Goal: Task Accomplishment & Management: Manage account settings

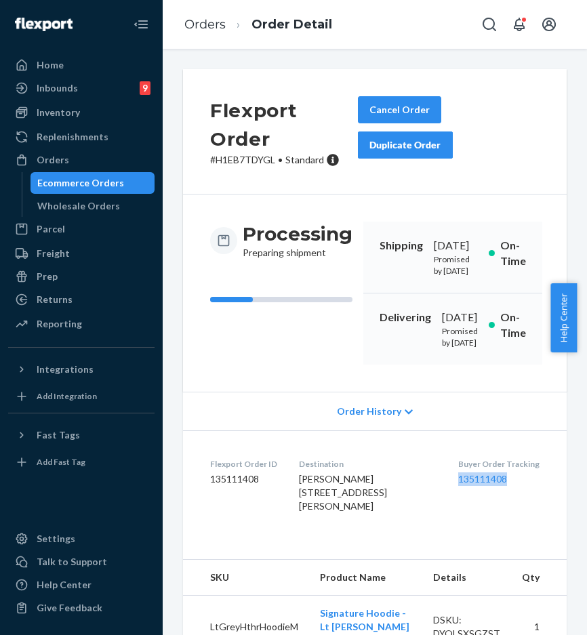
click at [55, 166] on div "Orders" at bounding box center [53, 160] width 33 height 14
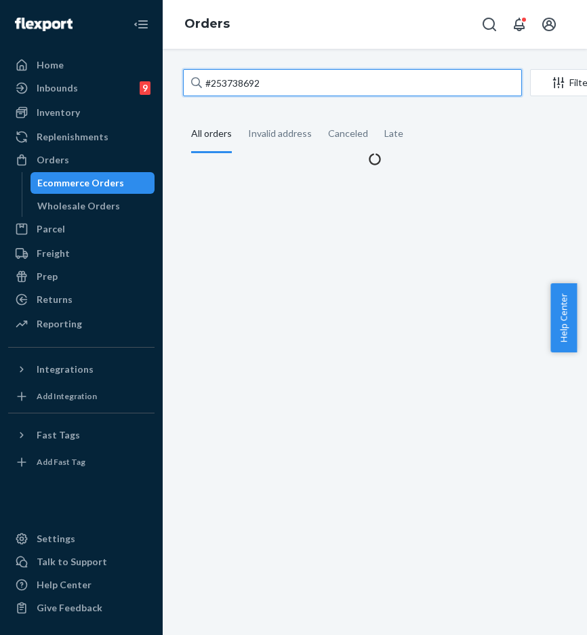
click at [281, 92] on input "#253738692" at bounding box center [352, 82] width 339 height 27
paste input "878621"
type input "#253878621"
drag, startPoint x: 307, startPoint y: 86, endPoint x: 188, endPoint y: 87, distance: 118.7
click at [188, 87] on input "#253878621" at bounding box center [352, 82] width 339 height 27
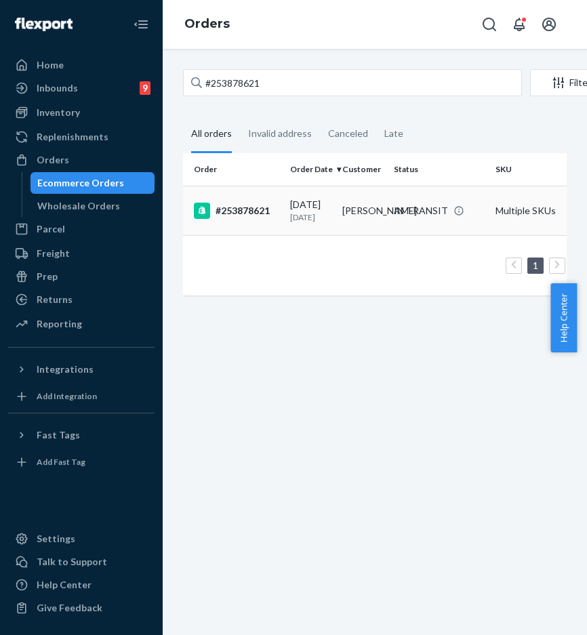
click at [235, 205] on td "#253878621" at bounding box center [234, 210] width 102 height 49
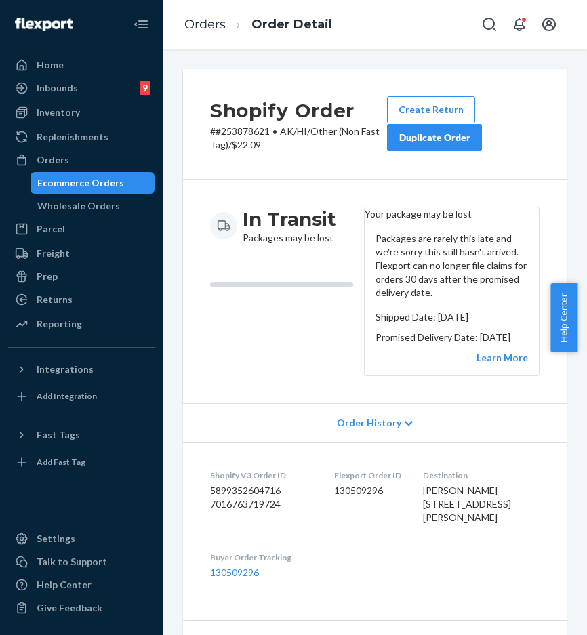
click at [433, 136] on div "Duplicate Order" at bounding box center [435, 138] width 72 height 14
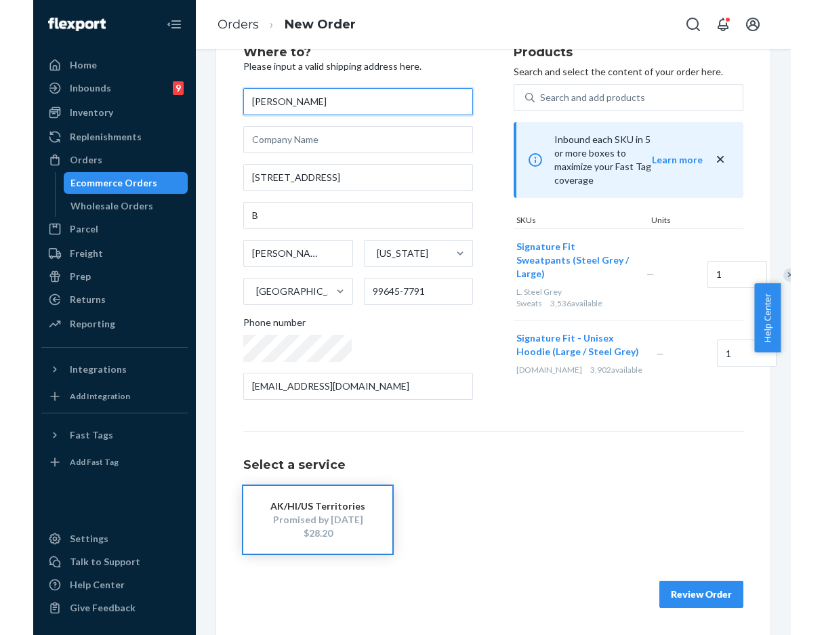
scroll to position [50, 0]
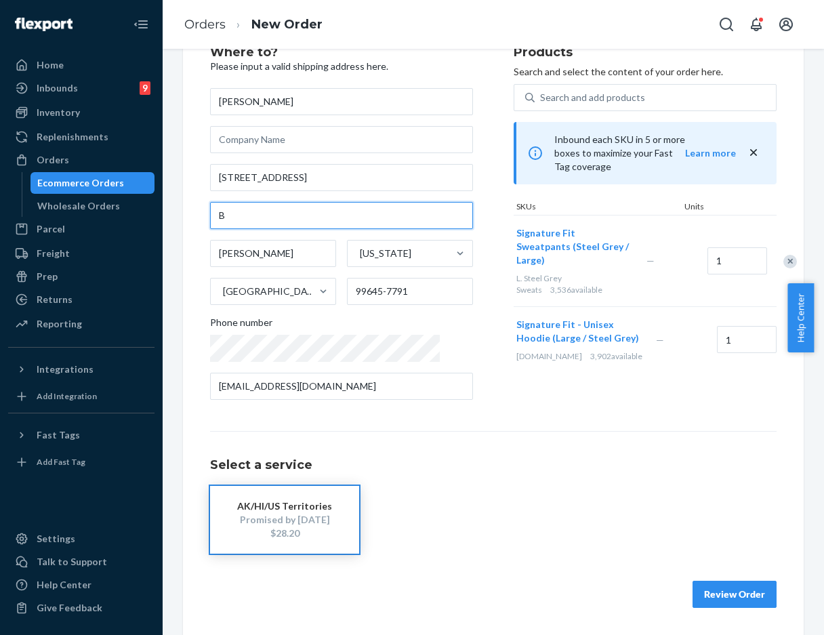
click at [217, 218] on input "B" at bounding box center [341, 215] width 263 height 27
type input "Unit B"
click at [492, 436] on div "Select a service AK/HI/US Territories Promised by Sep 3, 2025 $28.20" at bounding box center [493, 492] width 567 height 123
click at [586, 589] on button "Review Order" at bounding box center [735, 594] width 84 height 27
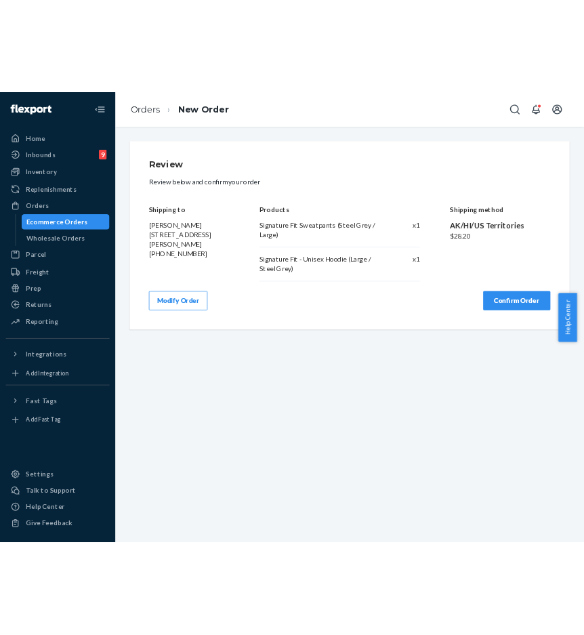
scroll to position [0, 0]
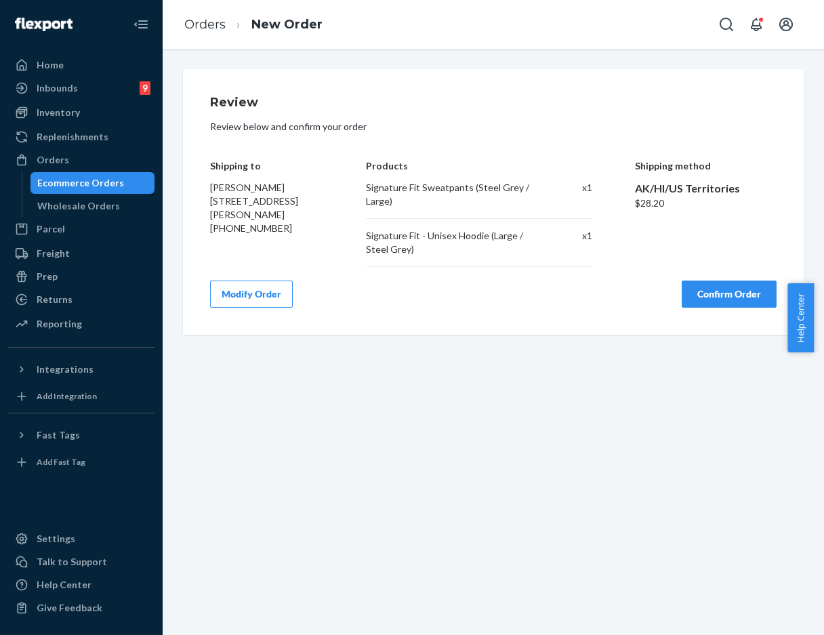
click at [586, 298] on button "Confirm Order" at bounding box center [729, 294] width 95 height 27
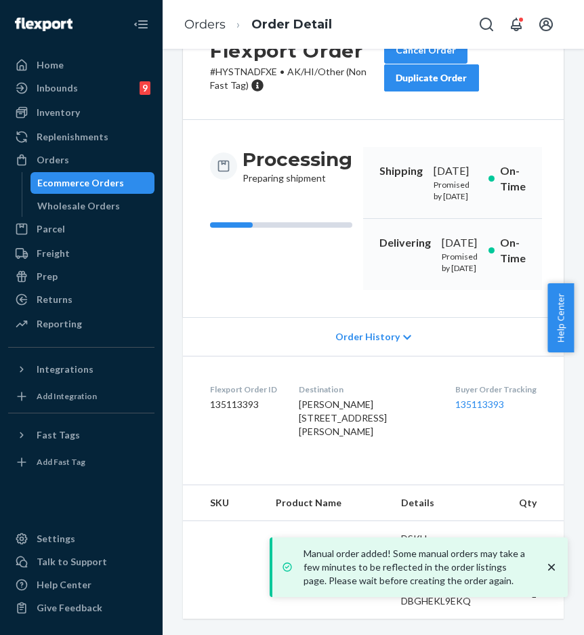
scroll to position [129, 0]
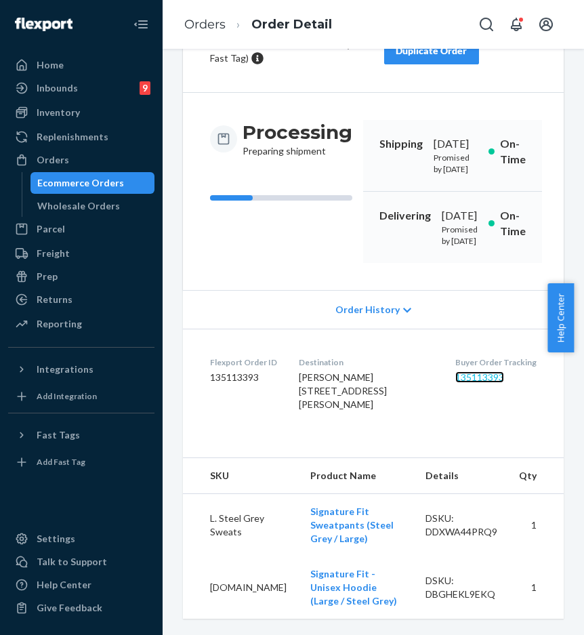
click at [456, 379] on link "135113393" at bounding box center [480, 378] width 49 height 12
click at [472, 380] on link "135113393" at bounding box center [480, 378] width 49 height 12
click at [498, 417] on div "Buyer Order Tracking 135113393" at bounding box center [496, 387] width 81 height 60
drag, startPoint x: 493, startPoint y: 381, endPoint x: 506, endPoint y: 382, distance: 13.6
click at [506, 382] on dl "Flexport Order ID 135113393 Destination Louis Pico 1271 S Bodenburg Loop Apt B …" at bounding box center [373, 386] width 381 height 115
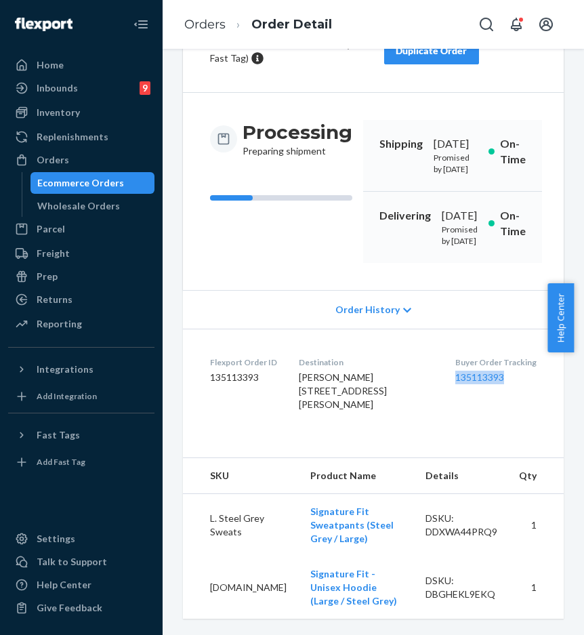
copy link "135113393"
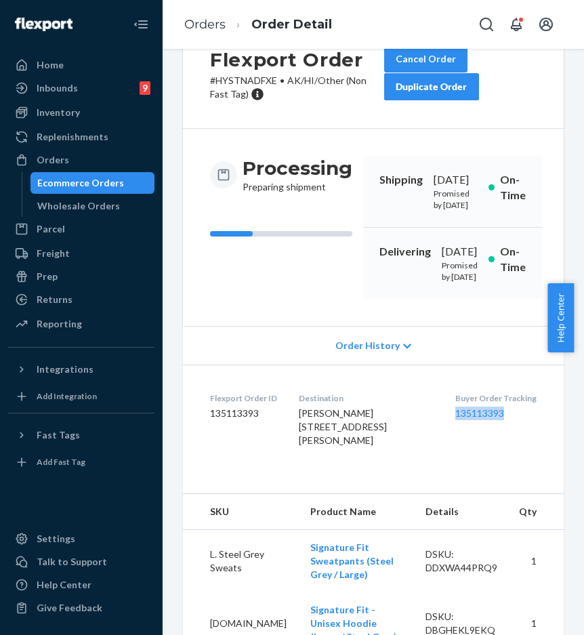
scroll to position [0, 0]
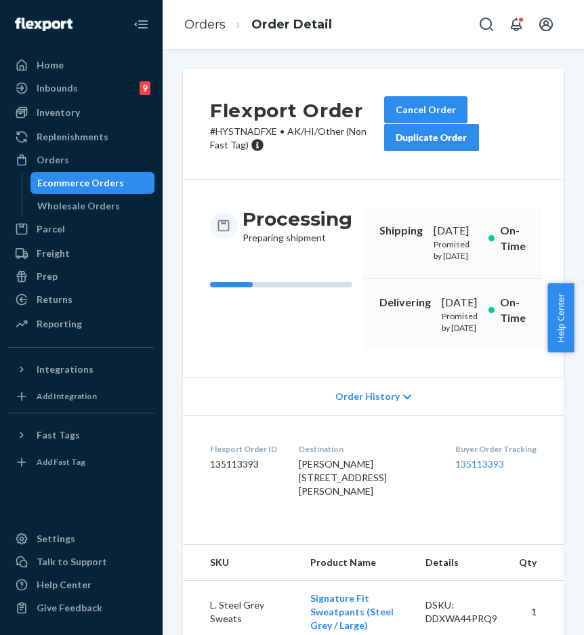
click at [115, 171] on div "Orders Ecommerce Orders Wholesale Orders" at bounding box center [81, 183] width 146 height 68
click at [115, 166] on div "Orders" at bounding box center [81, 160] width 144 height 19
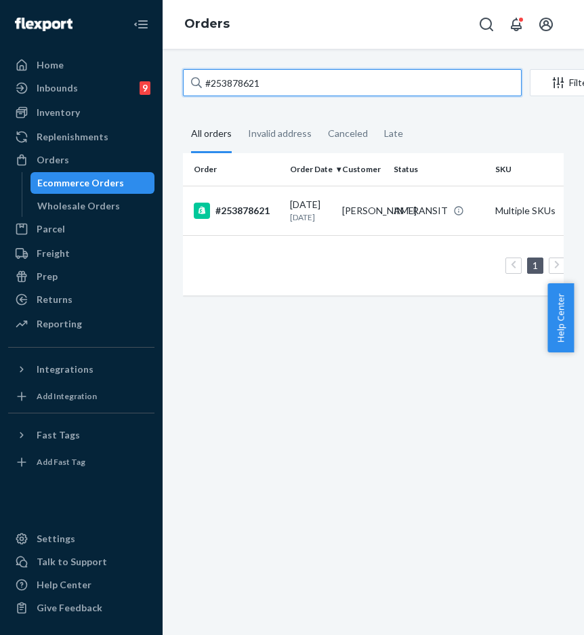
paste input "4430102"
drag, startPoint x: 325, startPoint y: 92, endPoint x: 172, endPoint y: 82, distance: 154.2
click at [172, 82] on div "#253878621 Filter Import Orders Create order Ecommerce order Removal order All …" at bounding box center [374, 342] width 422 height 586
type input "#254430102"
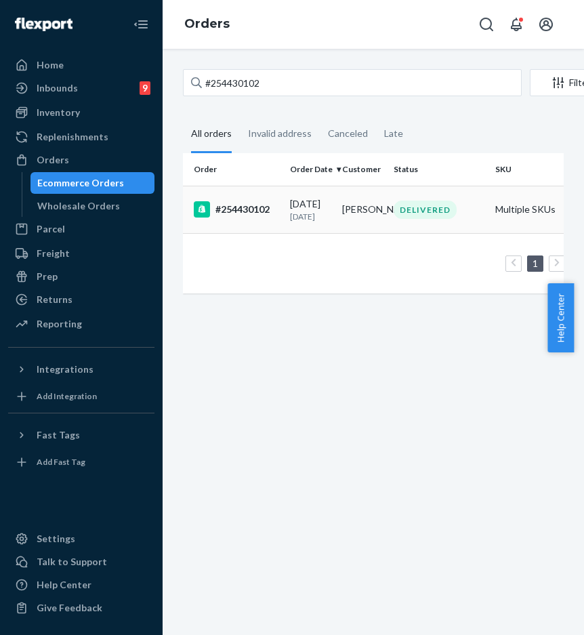
click at [250, 218] on div "#254430102" at bounding box center [236, 209] width 85 height 16
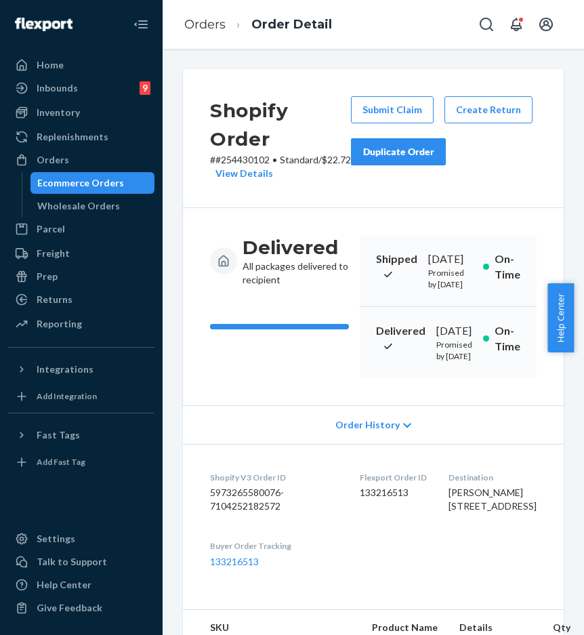
click at [468, 206] on div "Shopify Order # #254430102 • Standard / $22.72 View Details Submit Claim Create…" at bounding box center [373, 138] width 381 height 139
click at [407, 160] on button "Duplicate Order" at bounding box center [398, 151] width 95 height 27
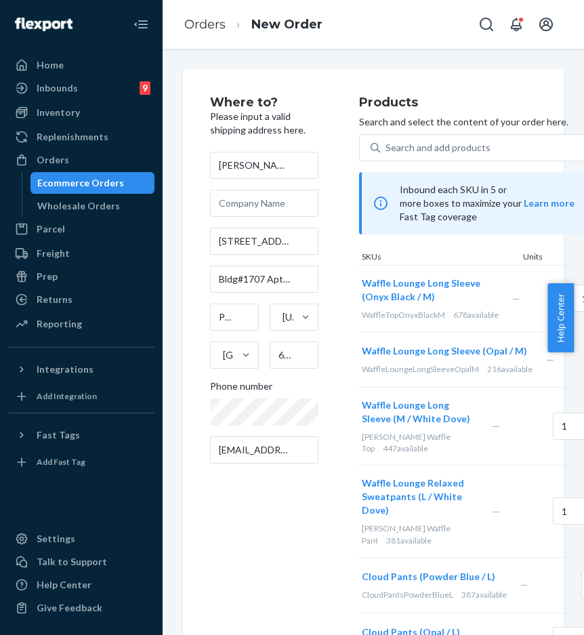
scroll to position [403, 0]
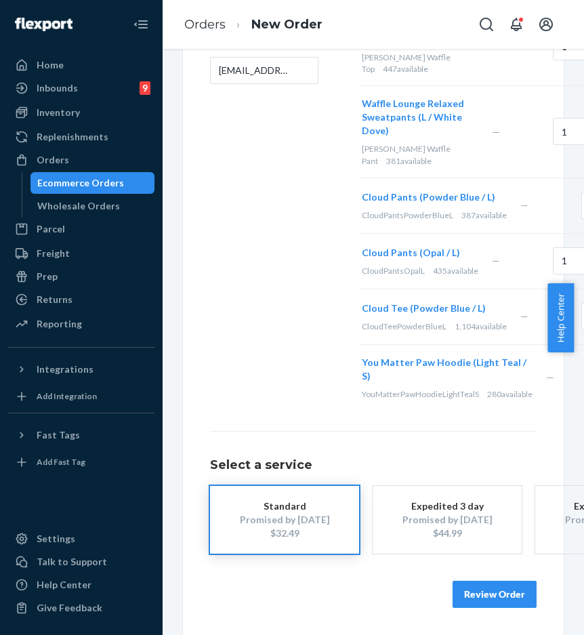
click at [475, 581] on button "Review Order" at bounding box center [495, 594] width 84 height 27
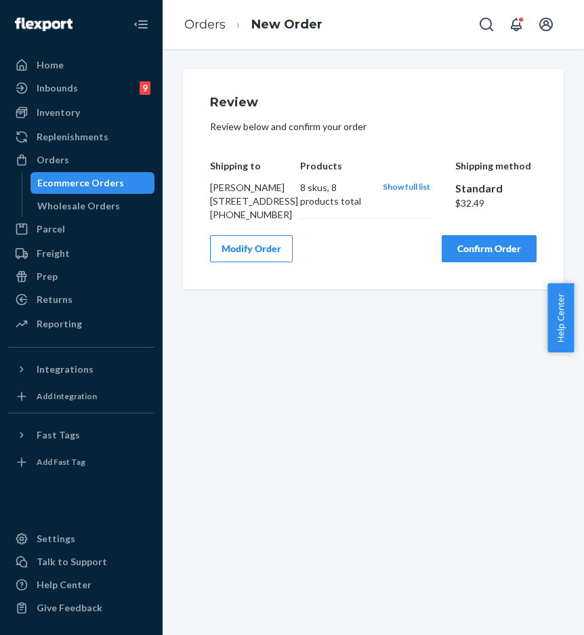
click at [265, 262] on button "Modify Order" at bounding box center [251, 248] width 83 height 27
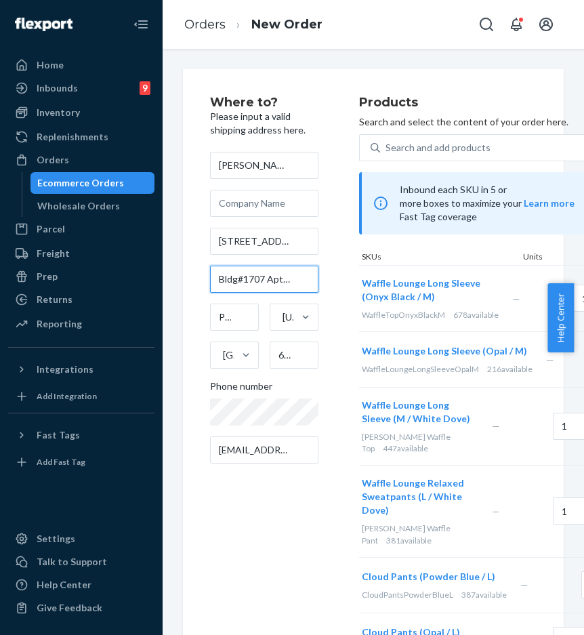
click at [247, 285] on input "Bldg#1707 Apt 307" at bounding box center [264, 279] width 108 height 27
drag, startPoint x: 260, startPoint y: 283, endPoint x: 306, endPoint y: 283, distance: 45.4
click at [308, 284] on input "Bldg#1707 Apt 307" at bounding box center [264, 279] width 108 height 27
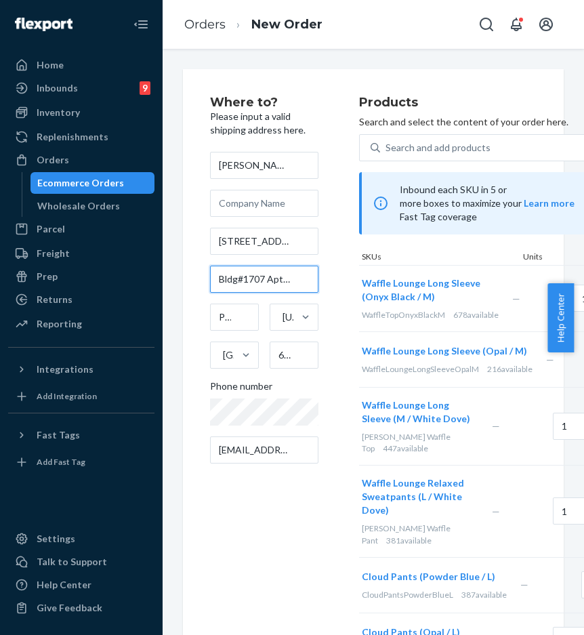
drag, startPoint x: 243, startPoint y: 281, endPoint x: 209, endPoint y: 283, distance: 34.7
click at [209, 283] on div "Where to? Please input a valid shipping address here. Mandy Davis 1707 W Viking…" at bounding box center [373, 542] width 381 height 946
drag, startPoint x: 266, startPoint y: 279, endPoint x: 304, endPoint y: 279, distance: 38.0
click at [304, 279] on input "Bldg#1707 Apt 307" at bounding box center [264, 279] width 108 height 27
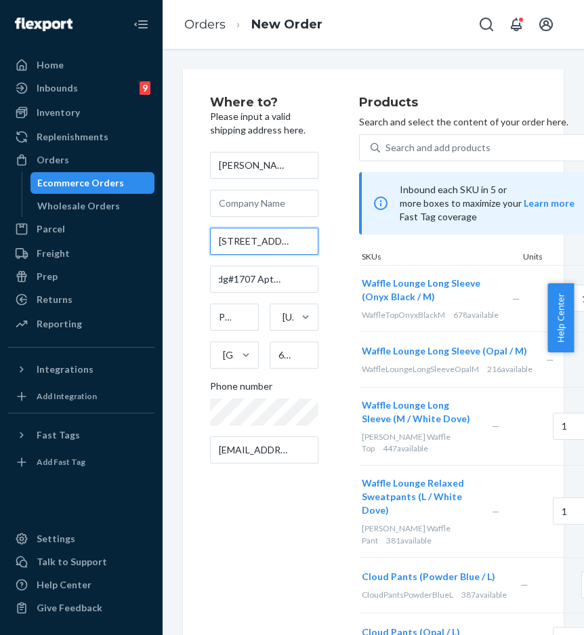
scroll to position [0, 0]
drag, startPoint x: 266, startPoint y: 241, endPoint x: 303, endPoint y: 243, distance: 36.6
click at [303, 243] on input "1707 W Viking Ct Apt 307 Bldg 1707" at bounding box center [264, 241] width 108 height 27
drag, startPoint x: 283, startPoint y: 241, endPoint x: 297, endPoint y: 242, distance: 14.3
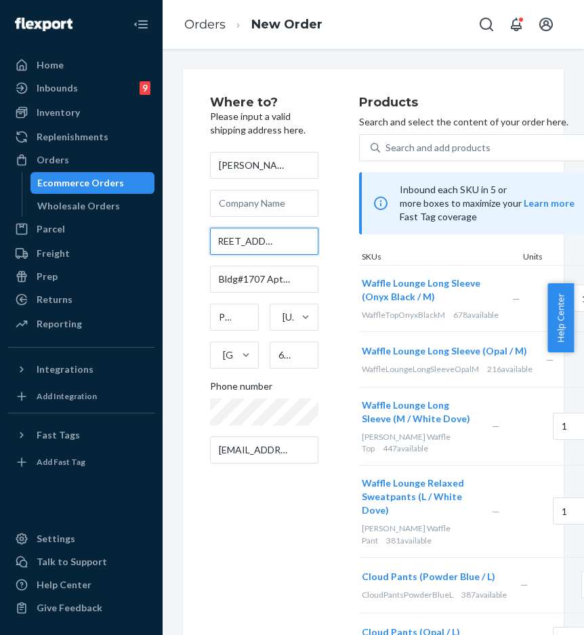
click at [297, 242] on input "1707 W Viking Ct Apt 307 Bldg 1707" at bounding box center [264, 241] width 108 height 27
click at [257, 241] on input "1707 W Viking Ct Apt 307 Bldg 1707" at bounding box center [264, 241] width 108 height 27
drag, startPoint x: 250, startPoint y: 241, endPoint x: 330, endPoint y: 247, distance: 80.9
click at [327, 249] on div "Where to? Please input a valid shipping address here. Mandy Davis 1707 W Viking…" at bounding box center [284, 443] width 149 height 694
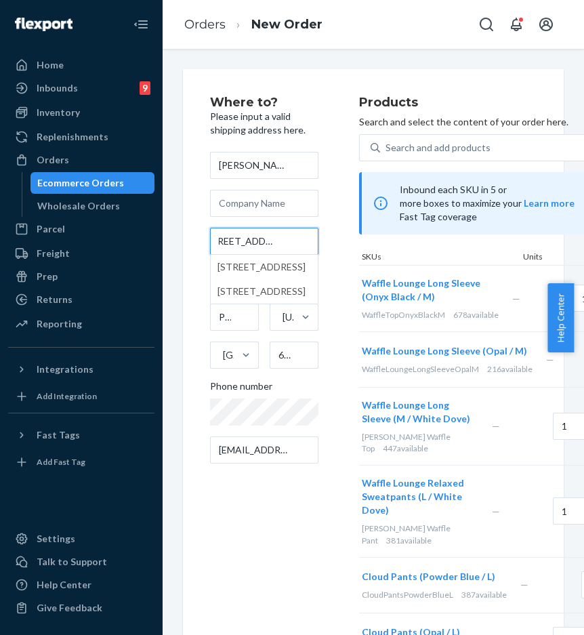
type input "1707 W Viking Ct Apt 307"
click at [299, 498] on div "Where to? Please input a valid shipping address here. Mandy Davis 1707 W Viking…" at bounding box center [284, 443] width 149 height 694
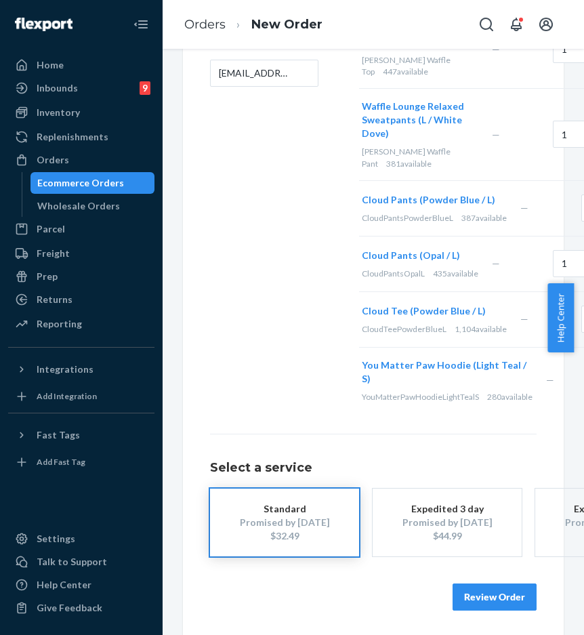
scroll to position [403, 0]
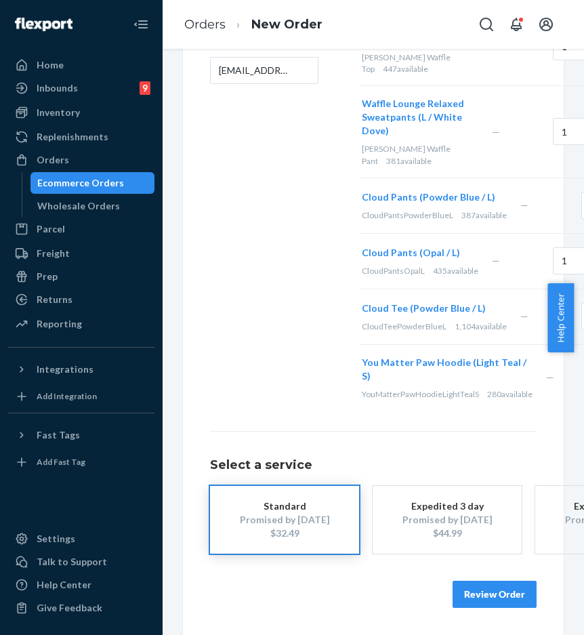
click at [475, 581] on button "Review Order" at bounding box center [495, 594] width 84 height 27
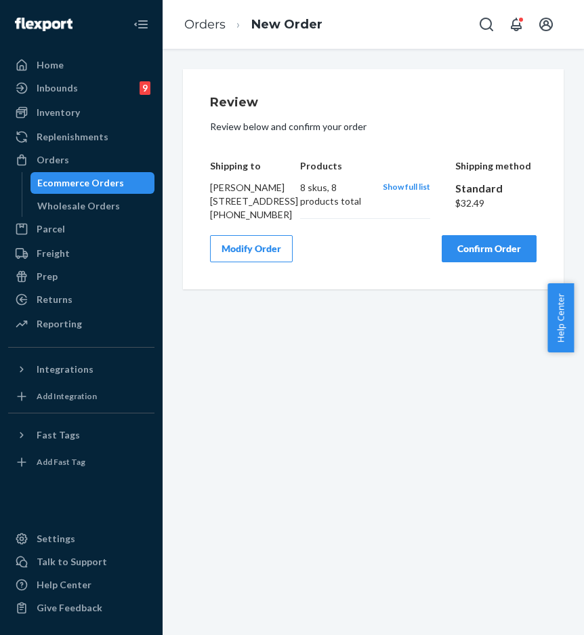
click at [231, 262] on button "Modify Order" at bounding box center [251, 248] width 83 height 27
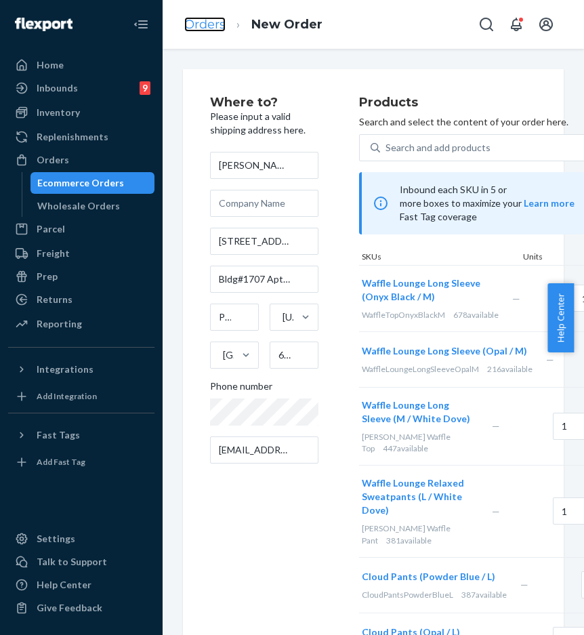
click at [198, 31] on link "Orders" at bounding box center [204, 24] width 41 height 15
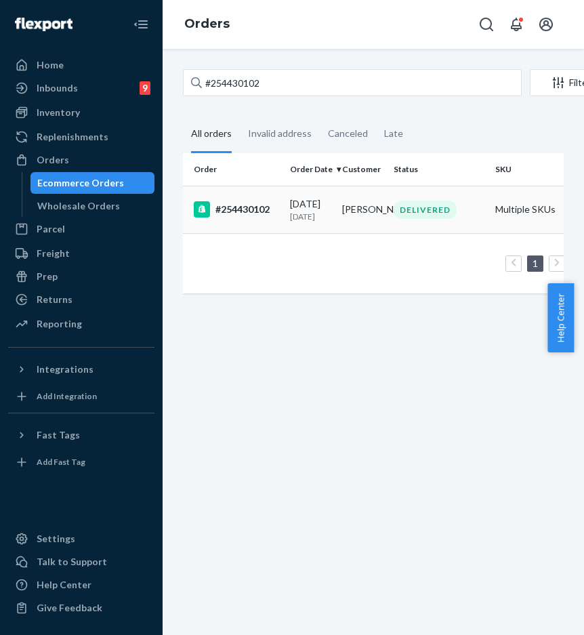
click at [224, 213] on div "#254430102" at bounding box center [236, 209] width 85 height 16
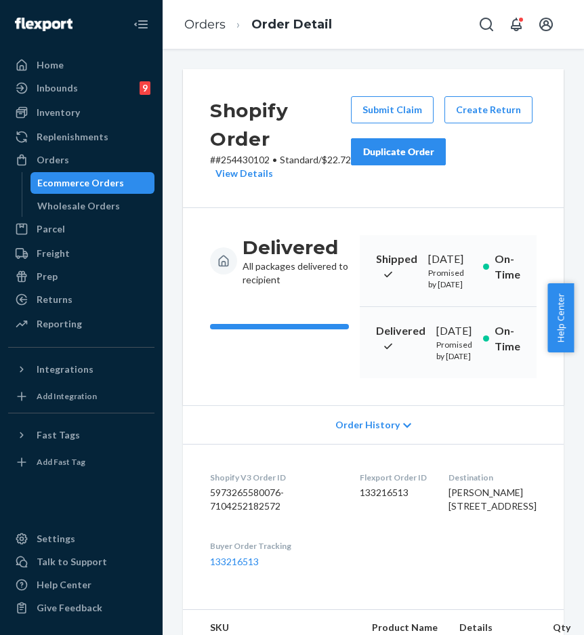
click at [423, 148] on div "Duplicate Order" at bounding box center [399, 152] width 72 height 14
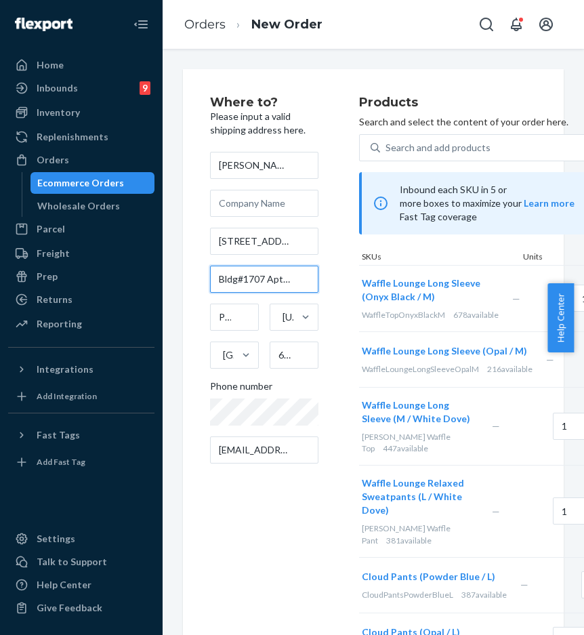
click at [226, 285] on input "Bldg#1707 Apt 307" at bounding box center [264, 279] width 108 height 27
drag, startPoint x: 222, startPoint y: 279, endPoint x: 332, endPoint y: 284, distance: 109.3
click at [332, 284] on div "Where to? Please input a valid shipping address here. Mandy Davis 1707 W Viking…" at bounding box center [284, 443] width 149 height 694
click at [296, 241] on input "1707 W Viking Ct Apt 307 Bldg 1707" at bounding box center [264, 241] width 108 height 27
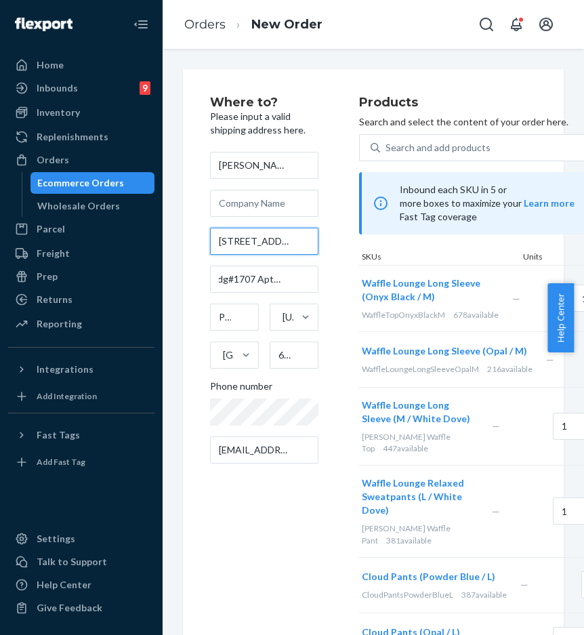
scroll to position [0, 0]
drag, startPoint x: 291, startPoint y: 242, endPoint x: 331, endPoint y: 245, distance: 40.1
click at [331, 245] on div "Where to? Please input a valid shipping address here. Mandy Davis 1707 W Viking…" at bounding box center [284, 443] width 149 height 694
drag, startPoint x: 268, startPoint y: 237, endPoint x: 302, endPoint y: 241, distance: 34.2
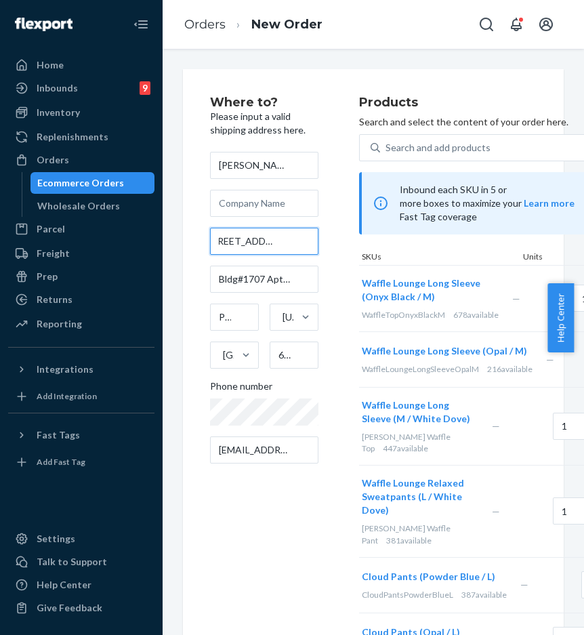
click at [321, 243] on div "Where to? Please input a valid shipping address here. Mandy Davis 1707 W Viking…" at bounding box center [284, 443] width 149 height 694
click at [258, 241] on input "1707 W Viking Ct Apt 307 Bldg 1707" at bounding box center [264, 241] width 108 height 27
click at [222, 239] on input "1707 W Viking Ct Apt 307 Bldg 1707" at bounding box center [264, 241] width 108 height 27
click at [214, 240] on input "1707 W Viking Ct Apt 307 Bldg 1707" at bounding box center [264, 241] width 108 height 27
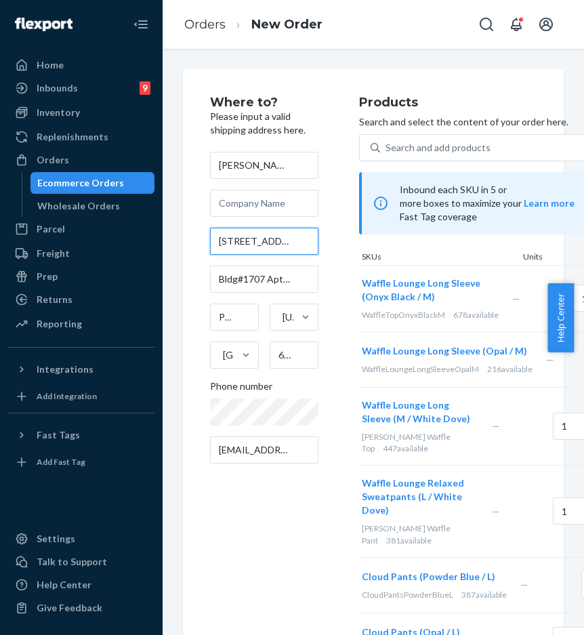
click at [260, 242] on input "1707 W Viking Ct Apt 307 Bldg 1707" at bounding box center [264, 241] width 108 height 27
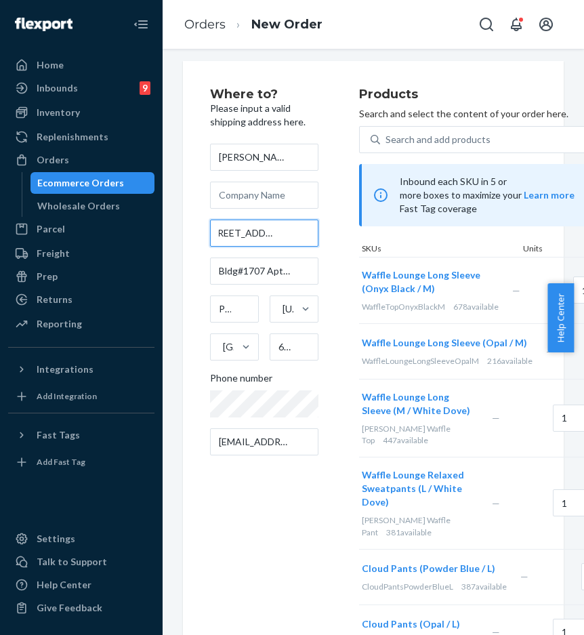
scroll to position [0, 81]
drag, startPoint x: 281, startPoint y: 237, endPoint x: 289, endPoint y: 238, distance: 7.6
click at [289, 238] on input "1707 W Viking Ct Apt 307 Bldg 1707" at bounding box center [264, 233] width 108 height 27
click at [250, 235] on input "1707 W Viking Ct Apt 307 Bldg 1707" at bounding box center [264, 233] width 108 height 27
drag, startPoint x: 225, startPoint y: 233, endPoint x: 322, endPoint y: 241, distance: 97.4
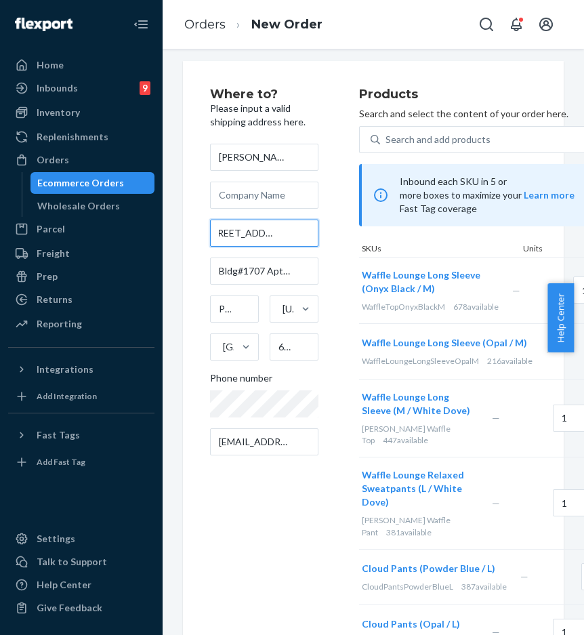
click at [322, 241] on div "Where to? Please input a valid shipping address here. Mandy Davis 1707 W Viking…" at bounding box center [284, 435] width 149 height 694
type input "1707 W Viking Ct"
click at [348, 266] on div "Where to? Please input a valid shipping address here. Mandy Davis 1707 W Viking…" at bounding box center [284, 435] width 149 height 694
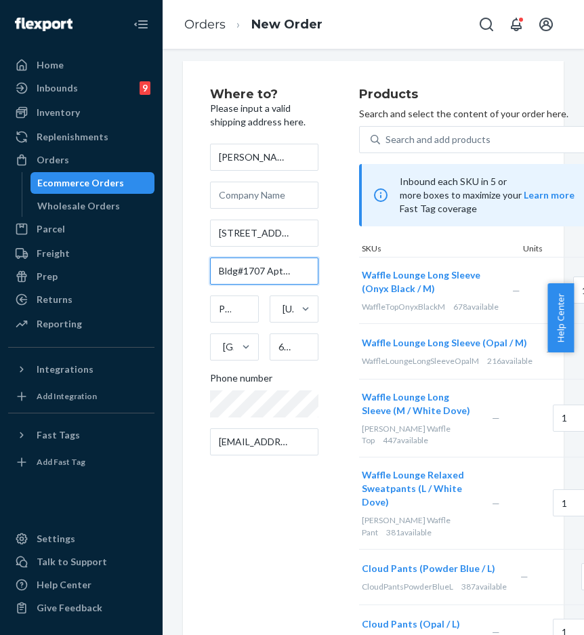
click at [276, 273] on input "Bldg#1707 Apt 307" at bounding box center [264, 271] width 108 height 27
drag, startPoint x: 286, startPoint y: 273, endPoint x: 296, endPoint y: 274, distance: 9.6
click at [296, 274] on input "Bldg#1707 Apt 307" at bounding box center [264, 271] width 108 height 27
click at [292, 272] on input "Bldg#1707 Apt 307" at bounding box center [264, 271] width 108 height 27
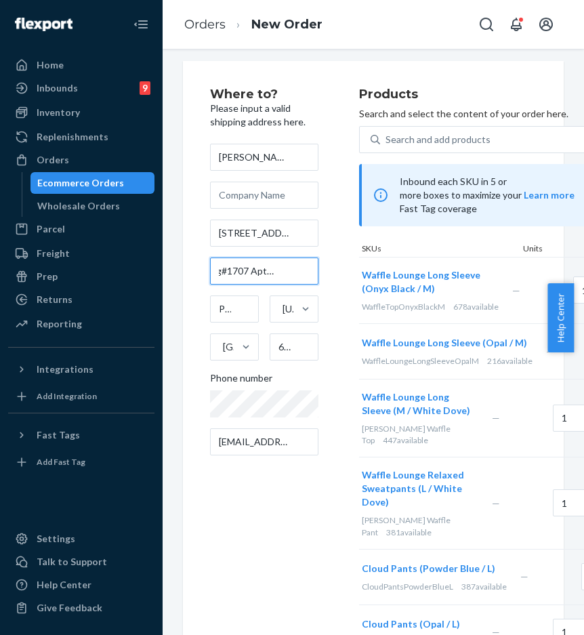
scroll to position [0, 16]
type input "Bldg#1707 Apt 307"
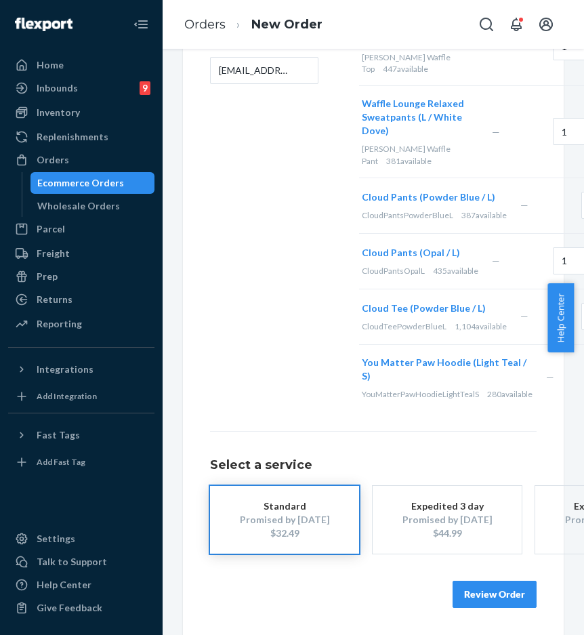
scroll to position [403, 0]
click at [498, 581] on button "Review Order" at bounding box center [495, 594] width 84 height 27
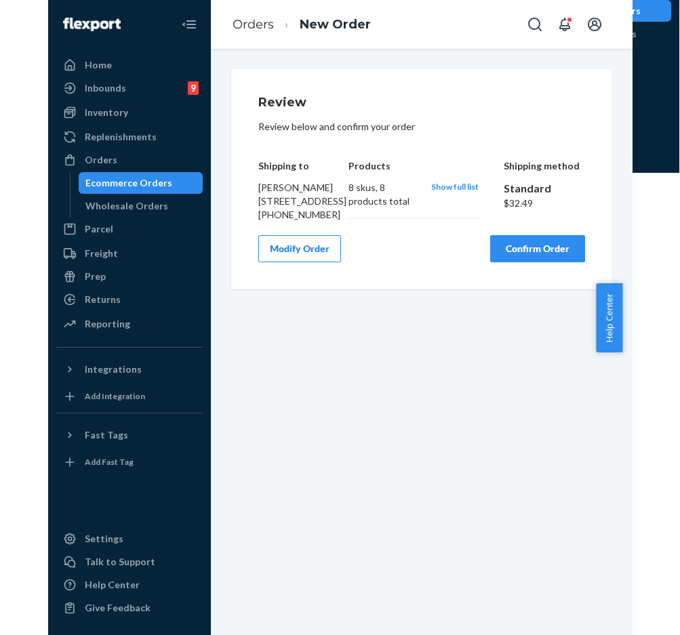
scroll to position [0, 0]
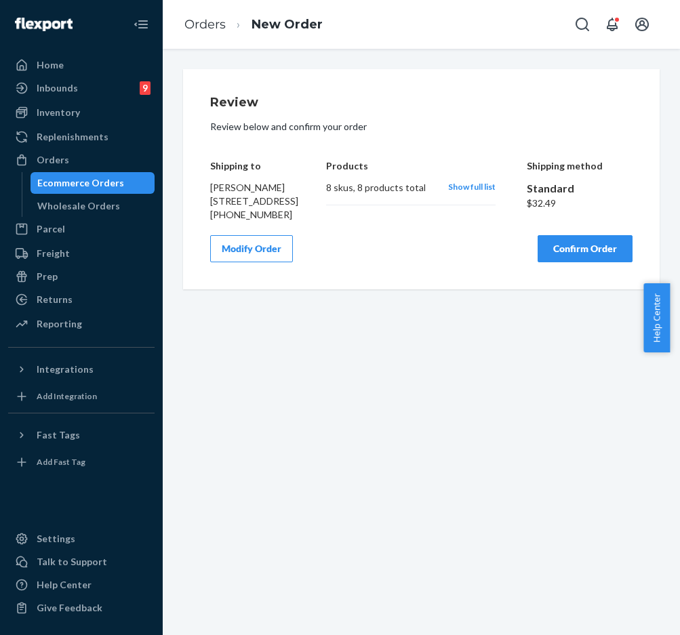
click at [586, 262] on button "Confirm Order" at bounding box center [585, 248] width 95 height 27
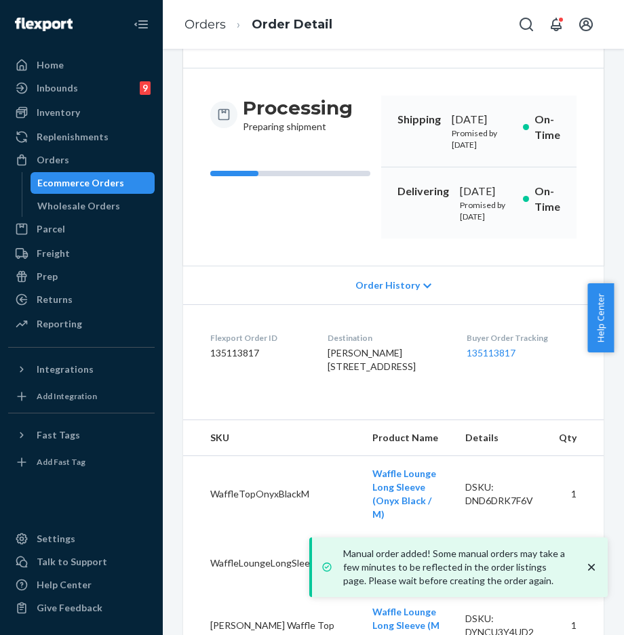
scroll to position [109, 0]
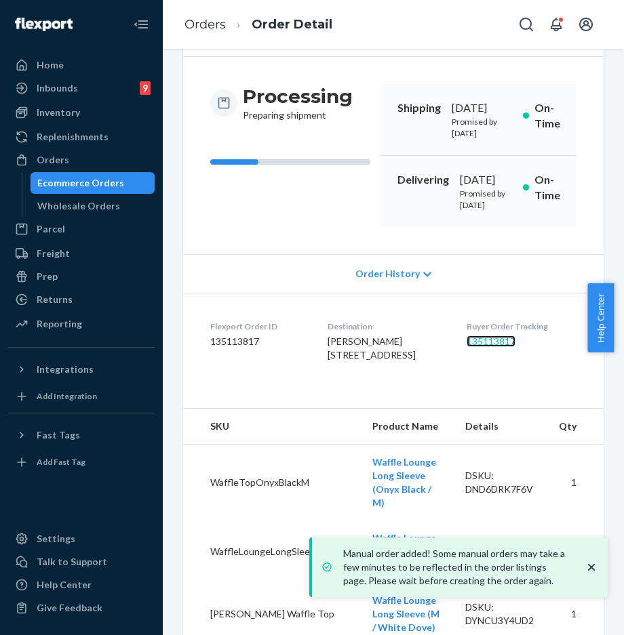
click at [507, 347] on link "135113817" at bounding box center [490, 342] width 49 height 12
click at [483, 367] on div "Buyer Order Tracking 135113817" at bounding box center [521, 344] width 110 height 47
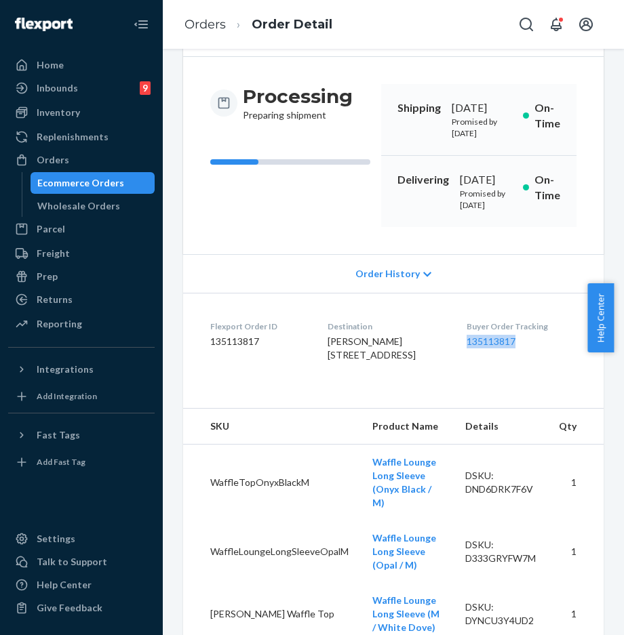
drag, startPoint x: 479, startPoint y: 386, endPoint x: 542, endPoint y: 386, distance: 63.1
click at [542, 386] on dl "Flexport Order ID 135113817 Destination Mandy Davis 1707 W Viking Ct Apt 307 Bl…" at bounding box center [393, 344] width 420 height 102
copy link "135113817"
click at [75, 297] on div "Returns" at bounding box center [81, 299] width 144 height 19
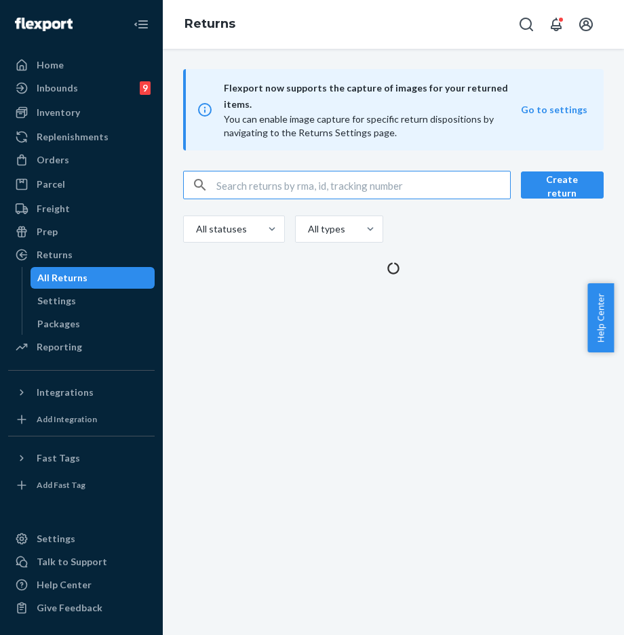
click at [278, 172] on input "text" at bounding box center [363, 185] width 294 height 27
type input "#254546495"
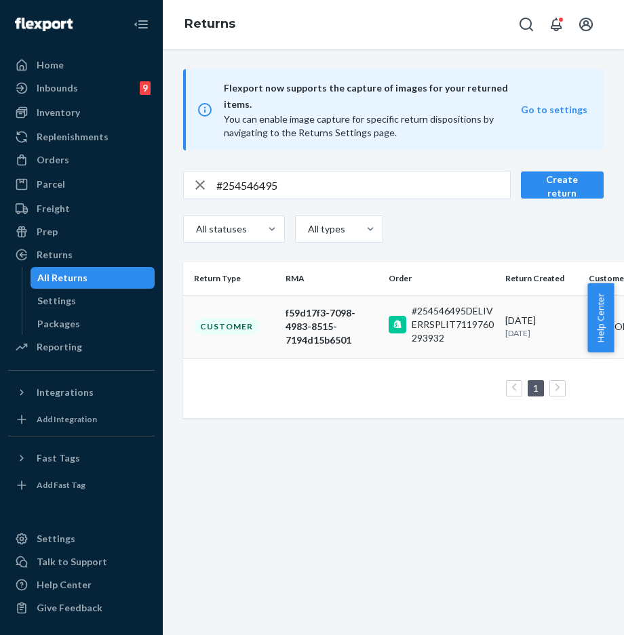
click at [228, 319] on td "Customer" at bounding box center [231, 326] width 97 height 63
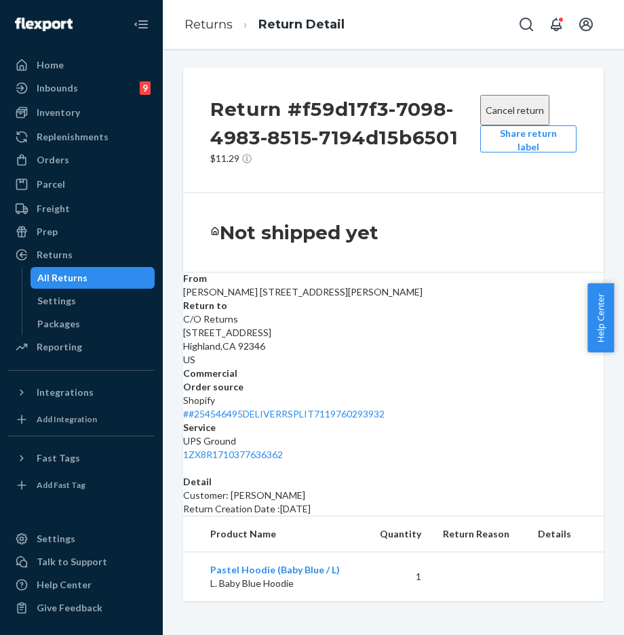
scroll to position [0, 55]
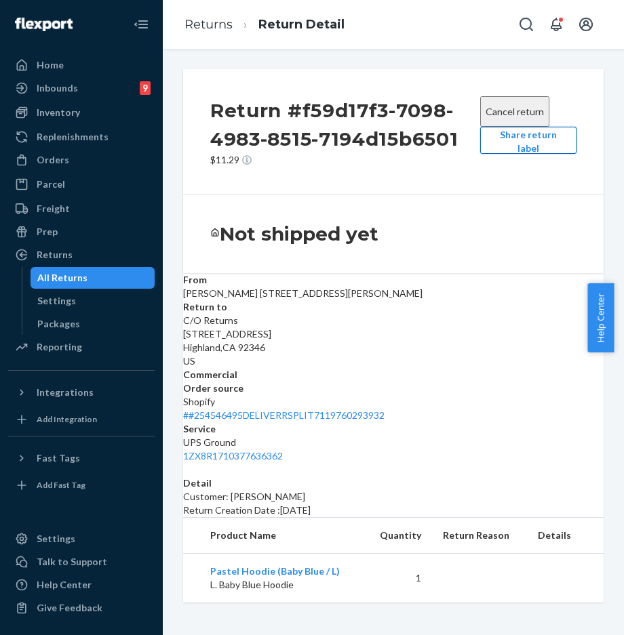
click at [480, 152] on button "Share return label" at bounding box center [528, 140] width 96 height 27
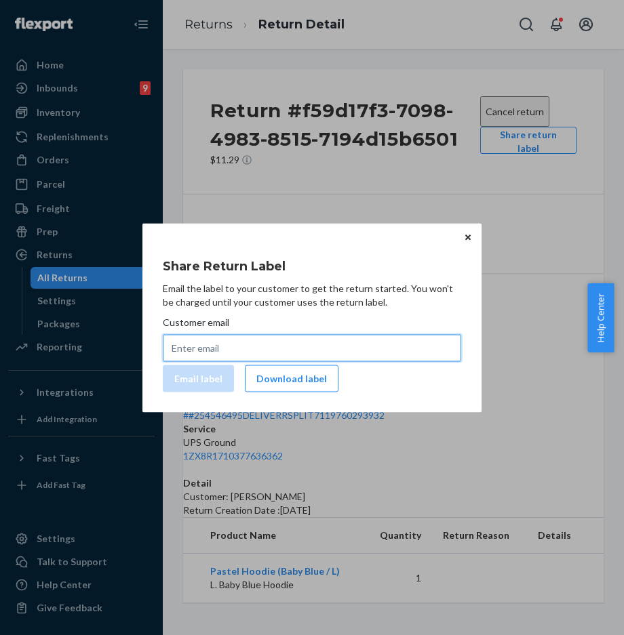
click at [325, 350] on input "Customer email" at bounding box center [312, 347] width 298 height 27
paste input "gheath84@gmail.com"
type input "gheath84@gmail.com"
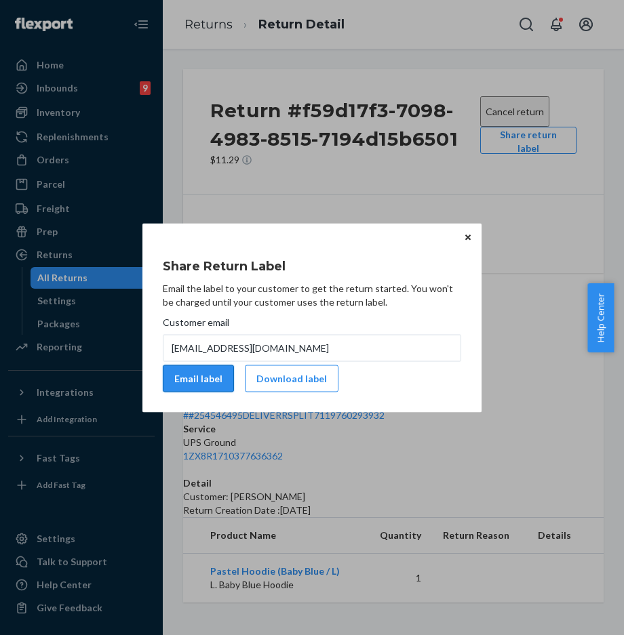
click at [217, 387] on button "Email label" at bounding box center [198, 378] width 71 height 27
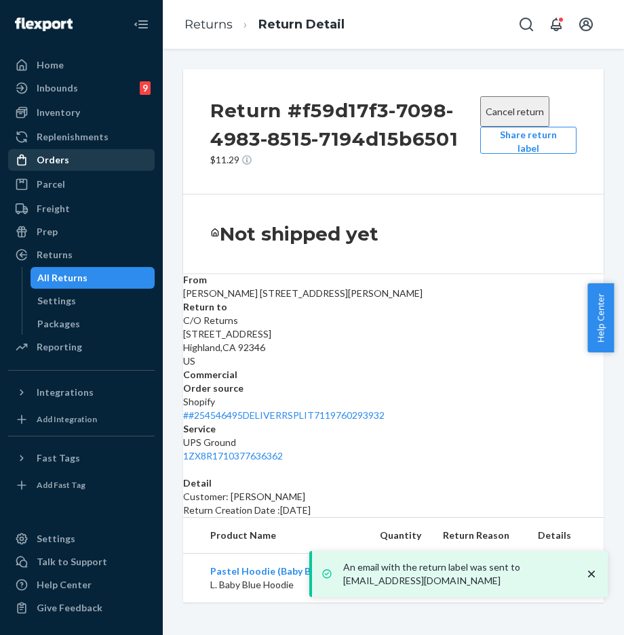
click at [74, 163] on div "Orders" at bounding box center [81, 160] width 144 height 19
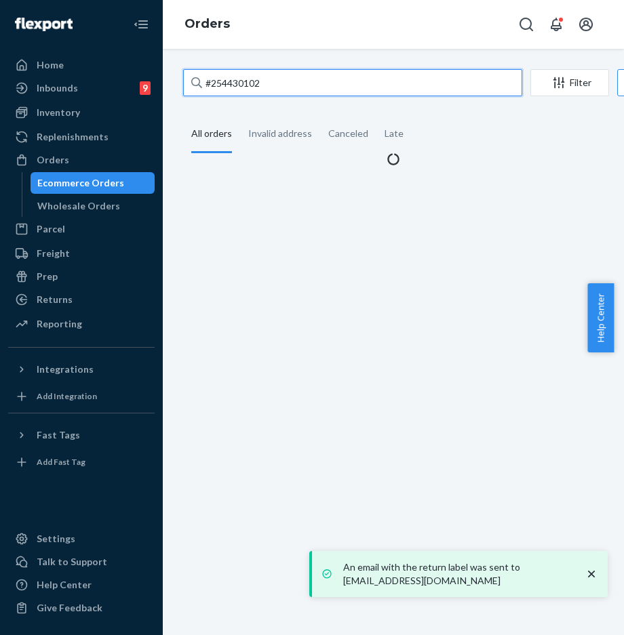
click at [294, 87] on input "#254430102" at bounding box center [352, 82] width 339 height 27
drag, startPoint x: 326, startPoint y: 87, endPoint x: 125, endPoint y: 83, distance: 201.4
click at [125, 83] on div "Home Inbounds 9 Shipping Plans Problems 9 Inventory Products Replenishments Ord…" at bounding box center [312, 317] width 624 height 635
paste input "355689"
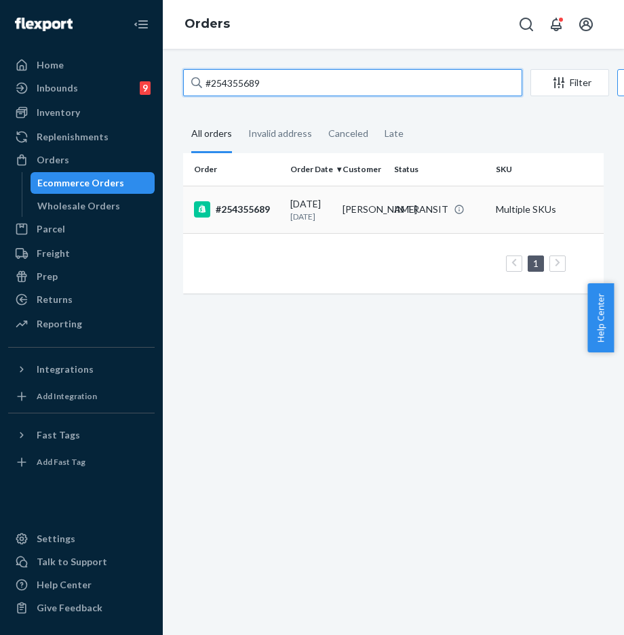
type input "#254355689"
click at [260, 218] on div "#254355689" at bounding box center [236, 209] width 85 height 16
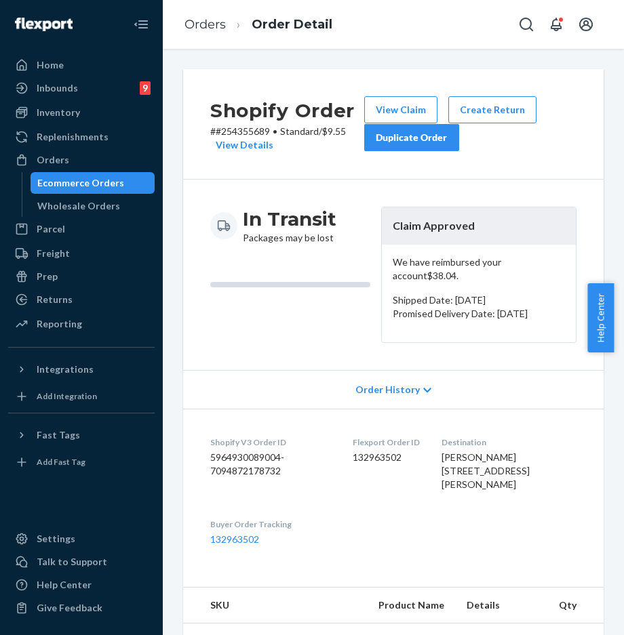
click at [282, 343] on div "In Transit Packages may be lost Claim Approved We have reimbursed your account …" at bounding box center [393, 275] width 420 height 191
click at [108, 171] on div "Orders Ecommerce Orders Wholesale Orders" at bounding box center [81, 183] width 146 height 68
click at [110, 168] on div "Orders" at bounding box center [81, 160] width 144 height 19
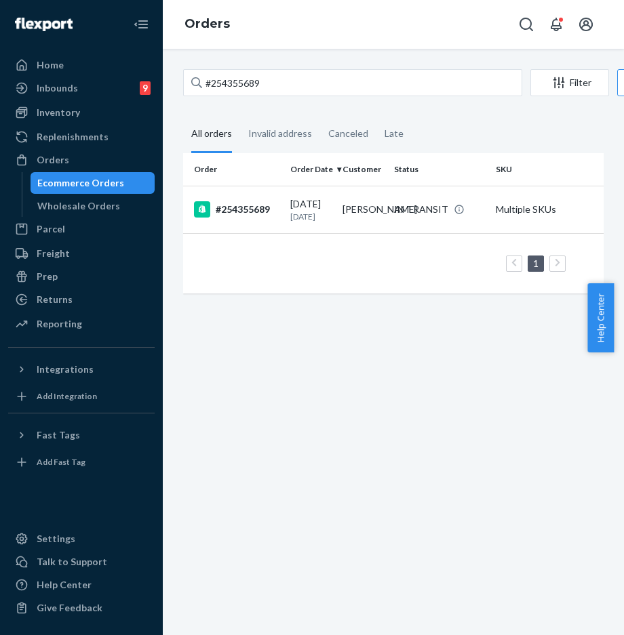
click at [419, 118] on fieldset "All orders Invalid address Canceled Late" at bounding box center [393, 134] width 420 height 37
click at [106, 157] on div "Orders" at bounding box center [81, 160] width 144 height 19
click at [258, 92] on input "#254355689" at bounding box center [352, 82] width 339 height 27
drag, startPoint x: 286, startPoint y: 89, endPoint x: 185, endPoint y: 86, distance: 101.1
click at [186, 86] on input "#254355689" at bounding box center [352, 82] width 339 height 27
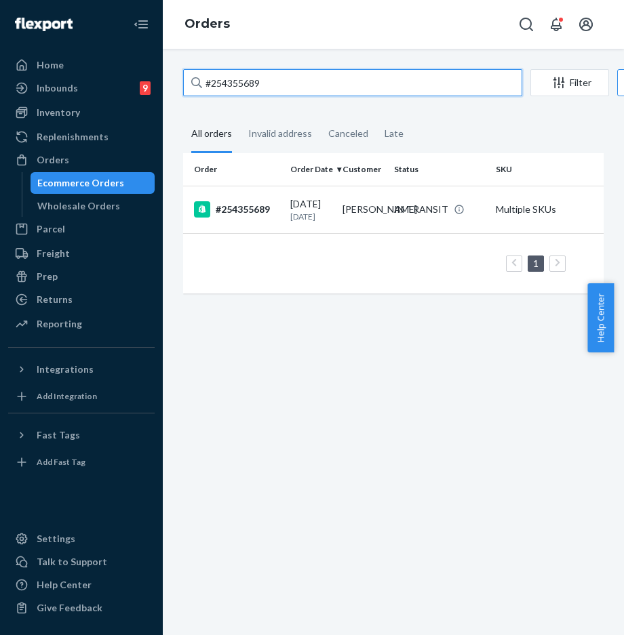
paste input "47856"
type input "#254478569"
click at [253, 218] on div "#254478569" at bounding box center [236, 209] width 85 height 16
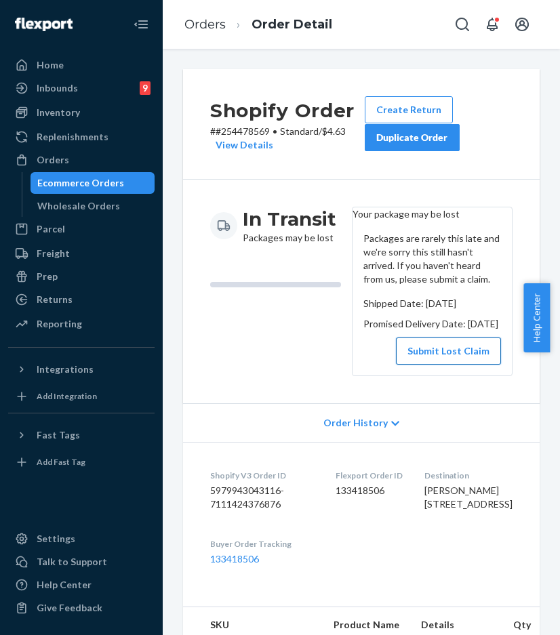
click at [446, 365] on button "Submit Lost Claim" at bounding box center [448, 351] width 105 height 27
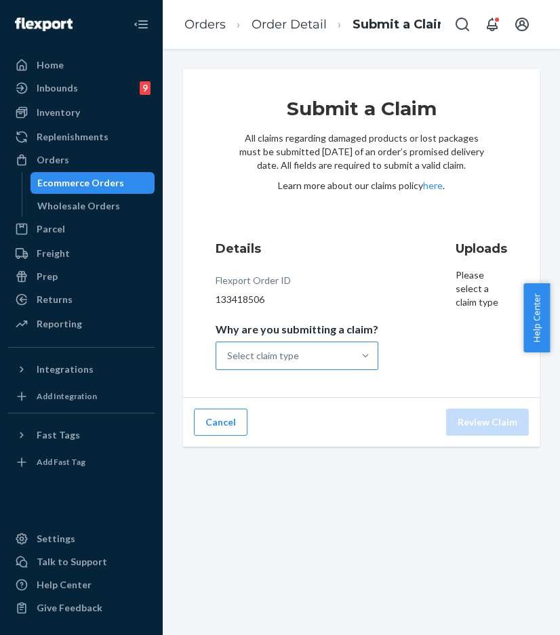
click at [363, 363] on div at bounding box center [365, 356] width 24 height 14
click at [228, 363] on input "Why are you submitting a claim? Select claim type" at bounding box center [227, 356] width 1 height 14
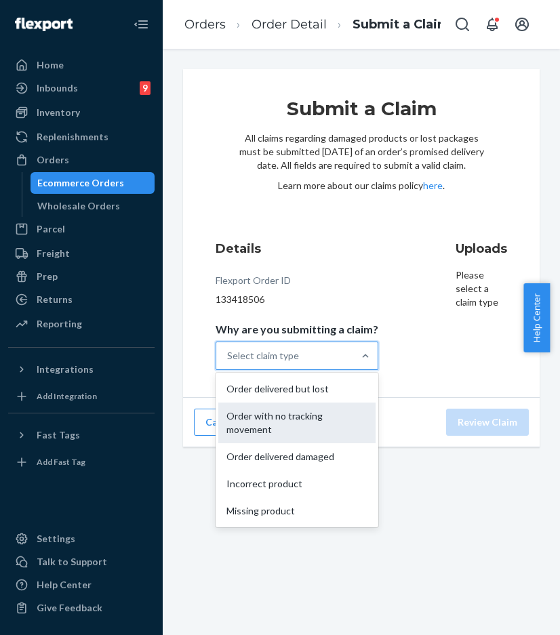
click at [314, 443] on div "Order with no tracking movement" at bounding box center [296, 423] width 157 height 41
click at [228, 363] on input "Why are you submitting a claim? option Order with no tracking movement focused,…" at bounding box center [227, 356] width 1 height 14
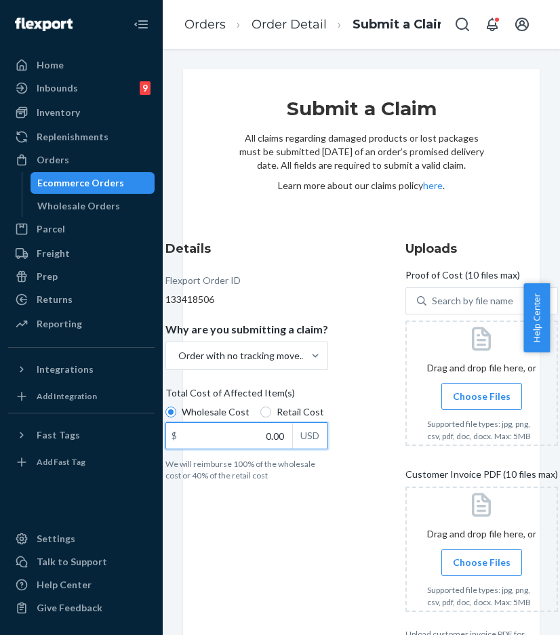
drag, startPoint x: 231, startPoint y: 447, endPoint x: 302, endPoint y: 439, distance: 71.7
click at [309, 445] on div "$ 0.00 USD" at bounding box center [246, 435] width 163 height 27
type input "28.00"
click at [463, 403] on span "Choose Files" at bounding box center [482, 397] width 58 height 14
click at [481, 404] on input "Choose Files" at bounding box center [481, 396] width 1 height 15
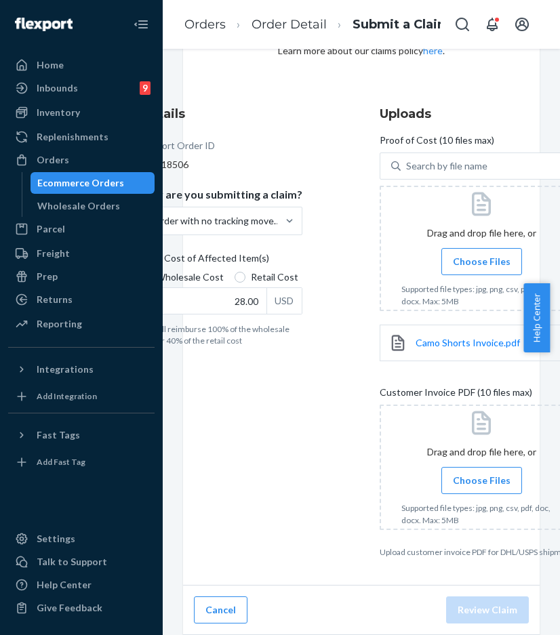
scroll to position [159, 0]
click at [463, 481] on label "Choose Files" at bounding box center [481, 480] width 81 height 27
click at [481, 481] on input "Choose Files" at bounding box center [481, 480] width 1 height 15
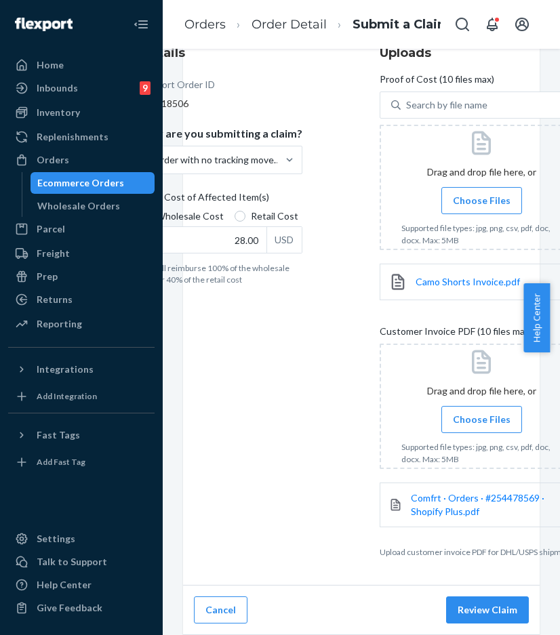
scroll to position [220, 0]
click at [476, 600] on button "Review Claim" at bounding box center [487, 610] width 83 height 27
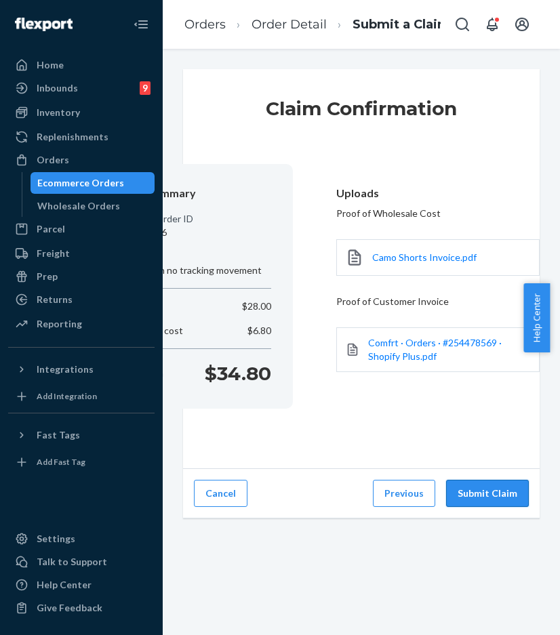
click at [456, 502] on button "Submit Claim" at bounding box center [487, 493] width 83 height 27
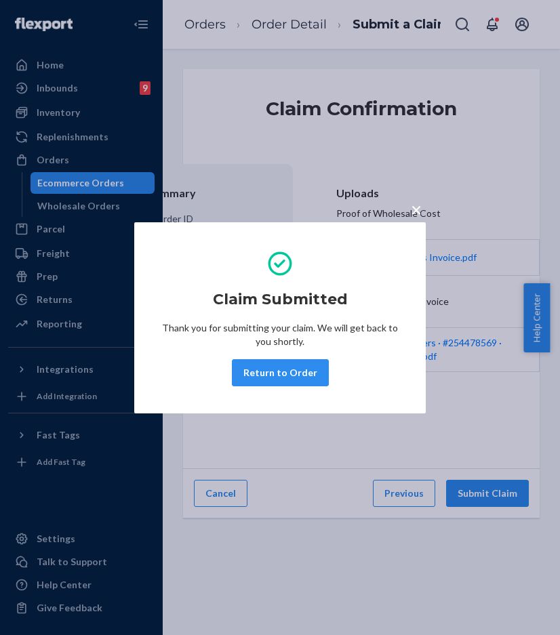
click at [285, 378] on button "Return to Order" at bounding box center [280, 372] width 97 height 27
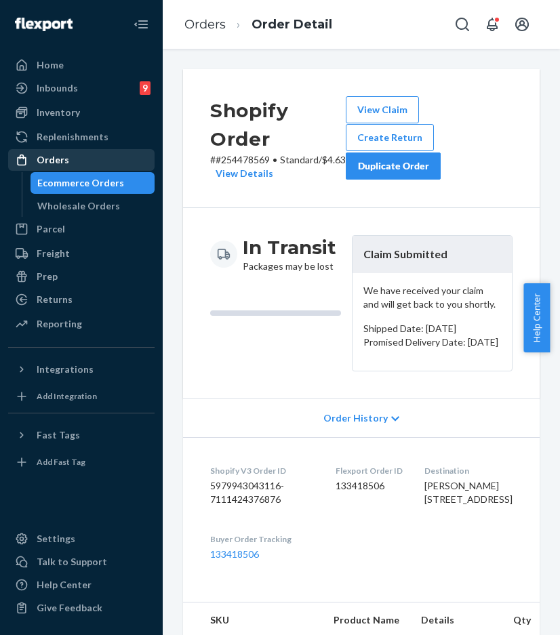
click at [142, 157] on div "Orders" at bounding box center [81, 160] width 144 height 19
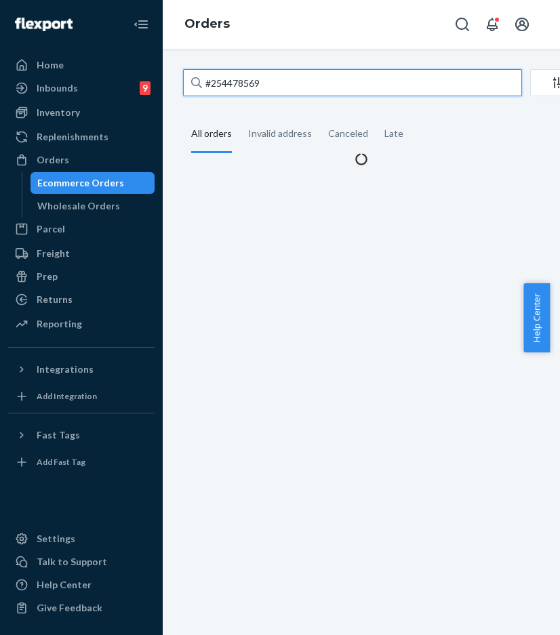
drag, startPoint x: 240, startPoint y: 77, endPoint x: 264, endPoint y: 80, distance: 24.0
click at [240, 77] on input "#254478569" at bounding box center [352, 82] width 339 height 27
paste input "2187977"
drag, startPoint x: 279, startPoint y: 81, endPoint x: 186, endPoint y: 82, distance: 92.9
click at [186, 82] on input "#252187977" at bounding box center [352, 82] width 339 height 27
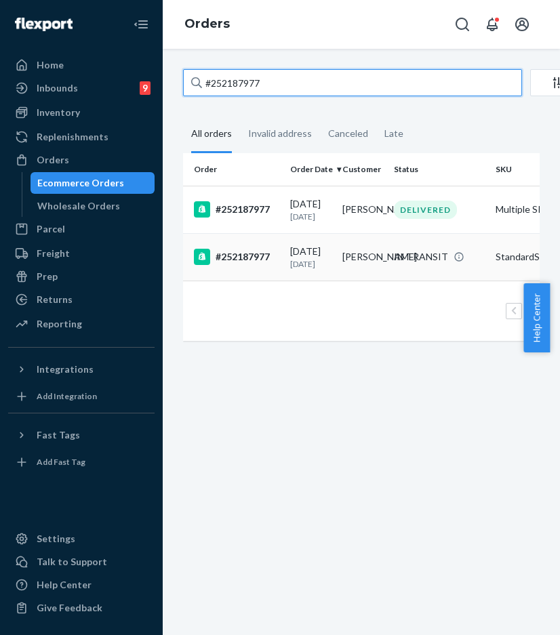
type input "#252187977"
click at [254, 265] on div "#252187977" at bounding box center [236, 257] width 85 height 16
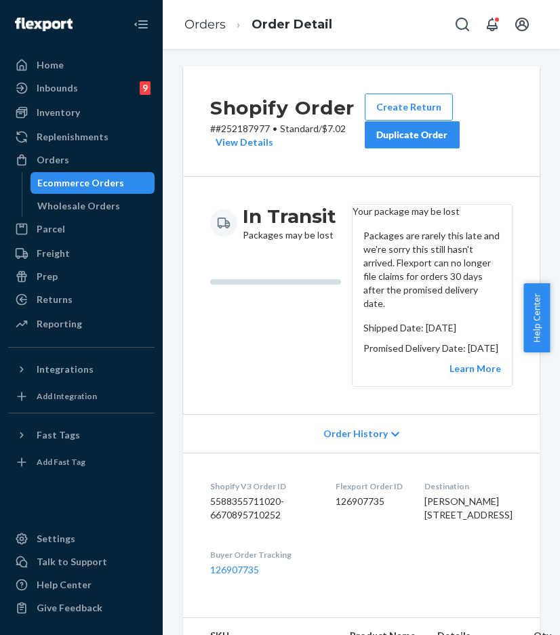
scroll to position [5, 0]
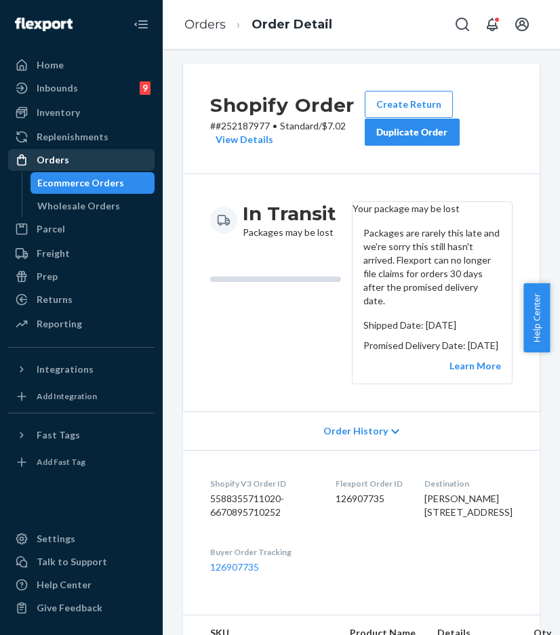
click at [81, 159] on div "Orders" at bounding box center [81, 160] width 144 height 19
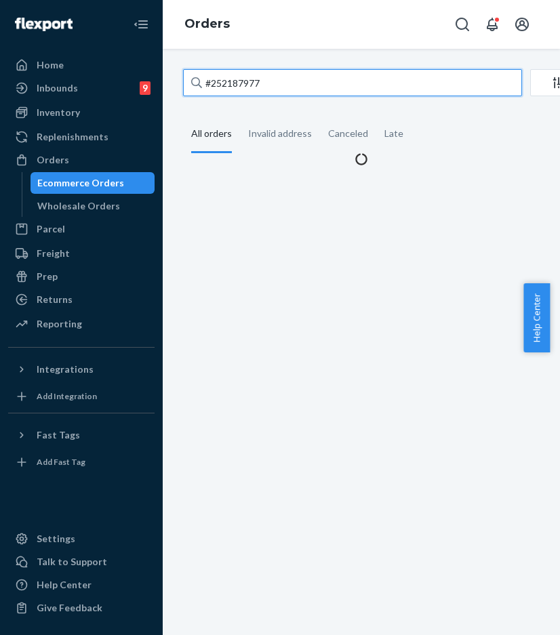
click at [247, 84] on input "#252187977" at bounding box center [352, 82] width 339 height 27
drag, startPoint x: 290, startPoint y: 81, endPoint x: 180, endPoint y: 82, distance: 109.2
click at [180, 82] on div "#252187977 Filter Import Orders Create order Ecommerce order Removal order All …" at bounding box center [361, 117] width 377 height 97
paste input "4515865"
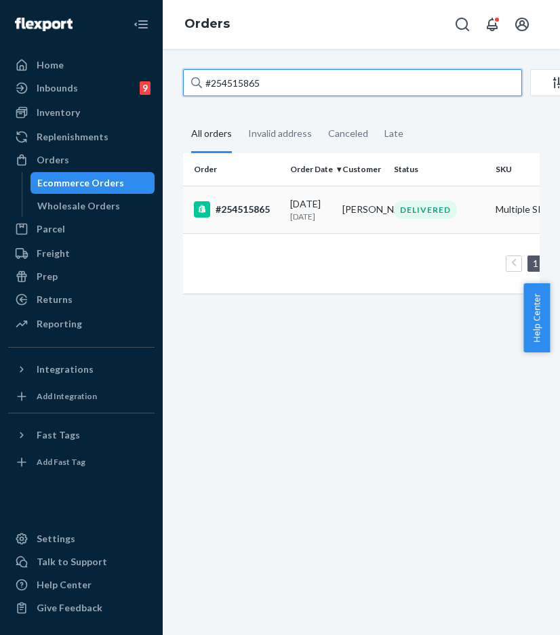
type input "#254515865"
click at [258, 212] on div "#254515865" at bounding box center [236, 209] width 85 height 16
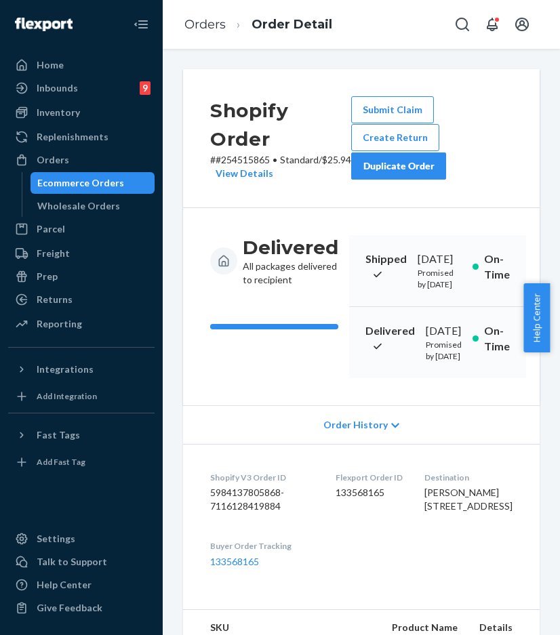
click at [367, 164] on div "Duplicate Order" at bounding box center [399, 166] width 72 height 14
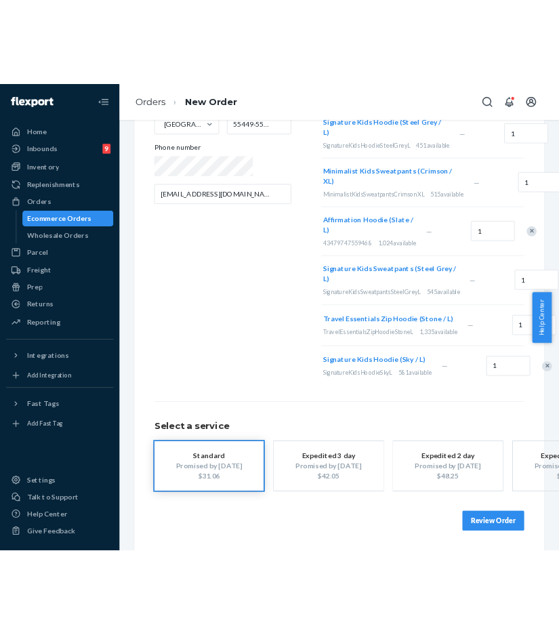
scroll to position [330, 0]
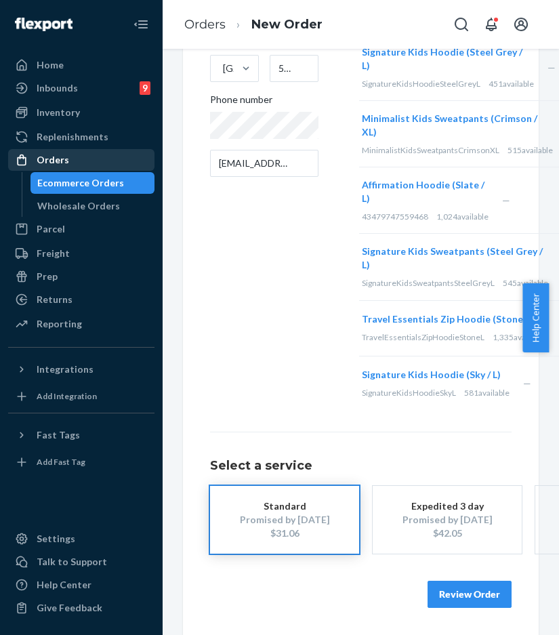
click at [75, 158] on div "Orders" at bounding box center [81, 160] width 144 height 19
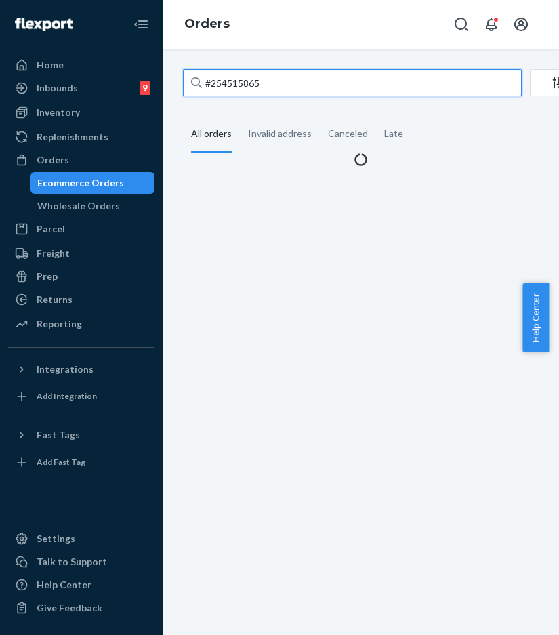
drag, startPoint x: 273, startPoint y: 85, endPoint x: 304, endPoint y: 86, distance: 31.2
click at [273, 85] on input "#254515865" at bounding box center [352, 82] width 339 height 27
drag, startPoint x: 309, startPoint y: 85, endPoint x: 165, endPoint y: 81, distance: 143.8
click at [167, 81] on div "#254515865 Filter Import Orders Create order Ecommerce order Removal order All …" at bounding box center [361, 342] width 397 height 586
paste input "704360"
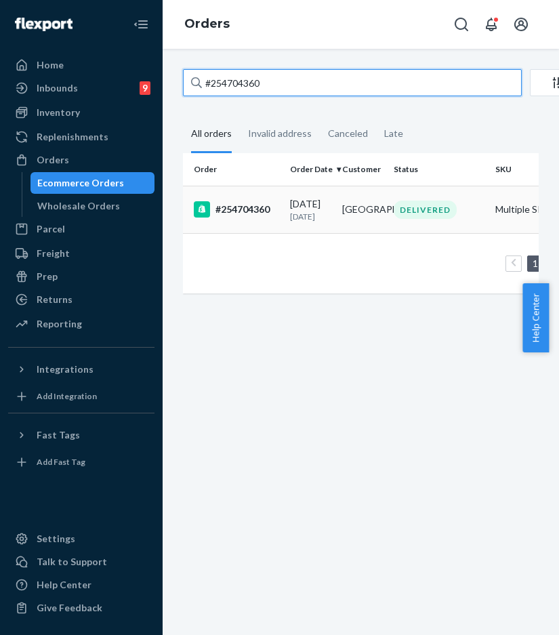
type input "#254704360"
click at [231, 215] on div "#254704360" at bounding box center [236, 209] width 85 height 16
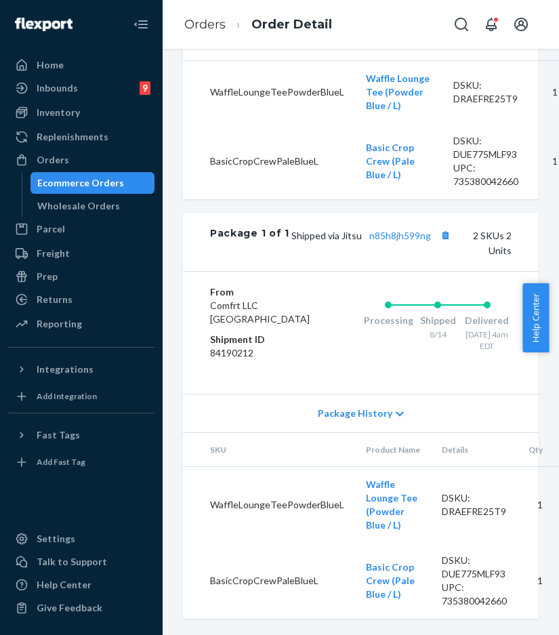
scroll to position [758, 0]
click at [94, 156] on div "Orders" at bounding box center [81, 160] width 144 height 19
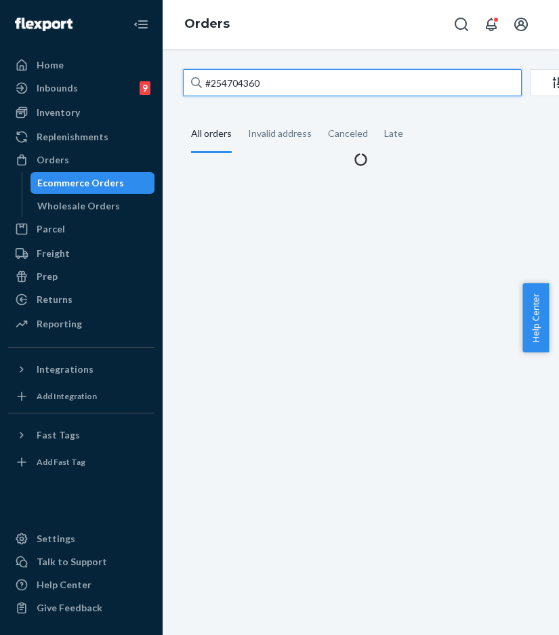
click at [264, 87] on input "#254704360" at bounding box center [352, 82] width 339 height 27
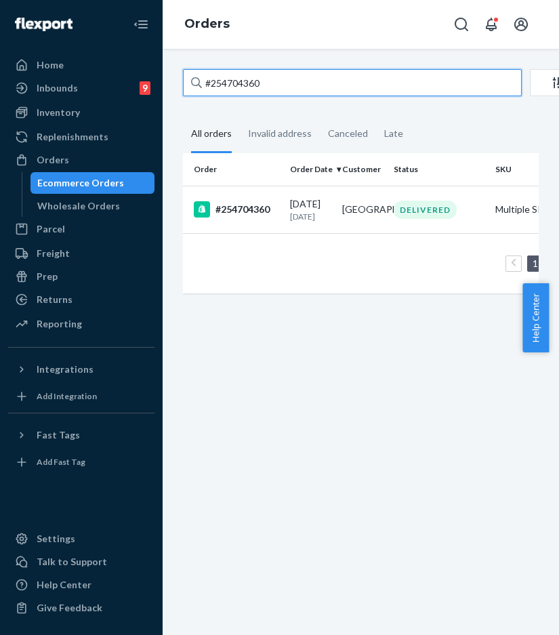
drag, startPoint x: 290, startPoint y: 85, endPoint x: 163, endPoint y: 68, distance: 128.0
click at [163, 68] on div "#254704360 Filter Import Orders Create order Ecommerce order Removal order All …" at bounding box center [361, 342] width 397 height 586
click at [245, 214] on div "#254704360" at bounding box center [236, 209] width 85 height 16
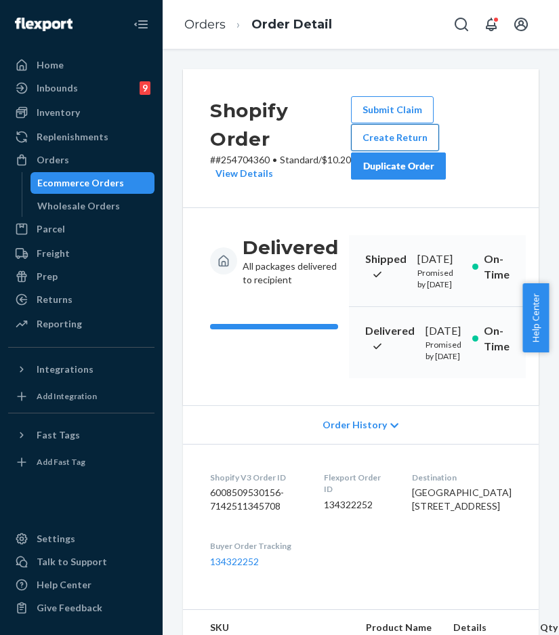
click at [384, 135] on button "Create Return" at bounding box center [395, 137] width 88 height 27
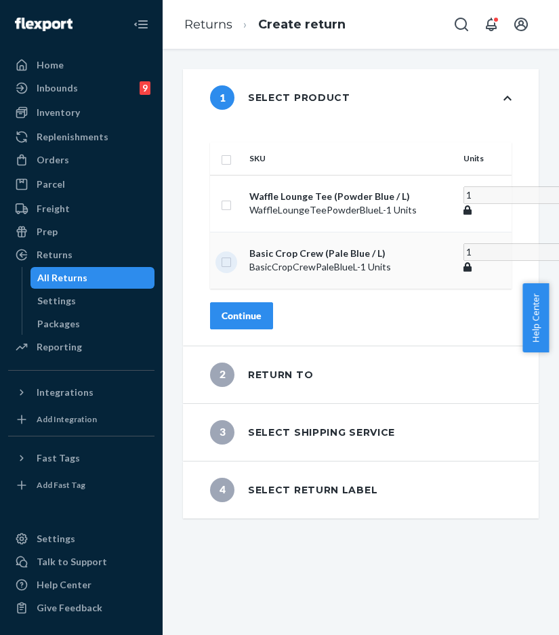
click at [232, 268] on input "checkbox" at bounding box center [226, 261] width 11 height 14
checkbox input "true"
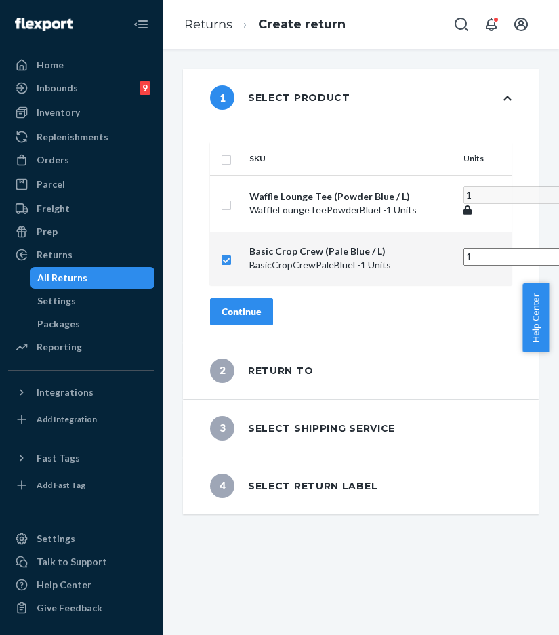
click at [262, 319] on div "Continue" at bounding box center [242, 312] width 40 height 14
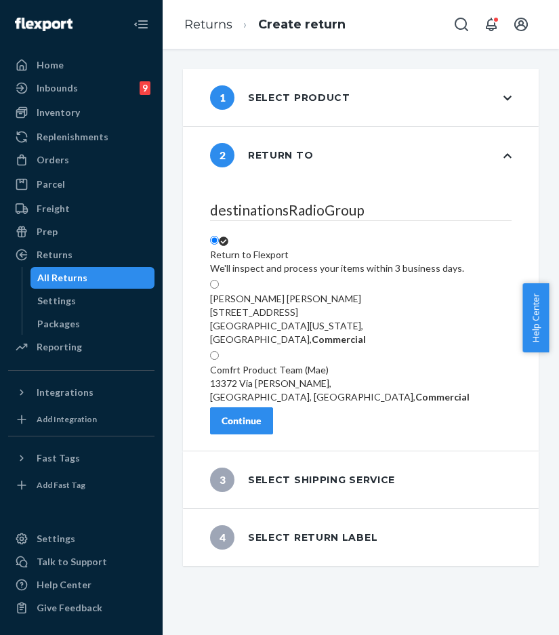
scroll to position [198, 0]
click at [262, 428] on div "Continue" at bounding box center [242, 421] width 40 height 14
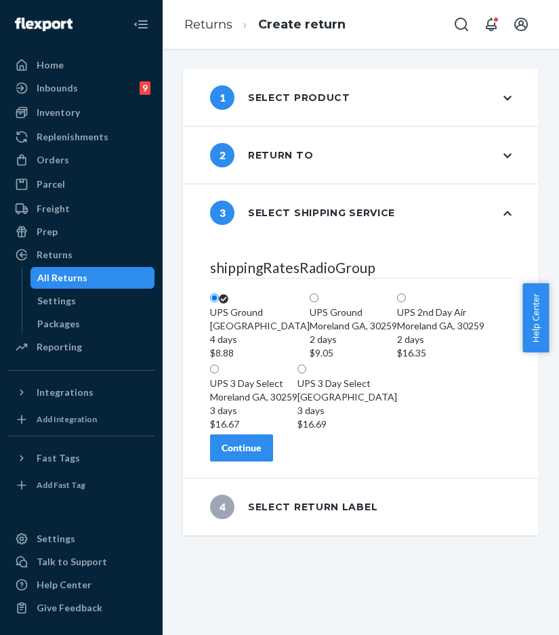
scroll to position [209, 0]
click at [262, 455] on div "Continue" at bounding box center [242, 448] width 40 height 14
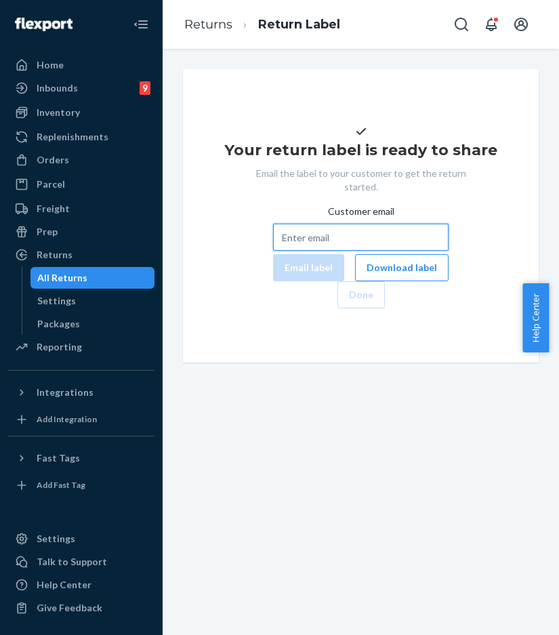
click at [377, 251] on input "Customer email" at bounding box center [361, 237] width 176 height 27
paste input "hwimailemail@gmail.com"
type input "hwimailemail@gmail.com"
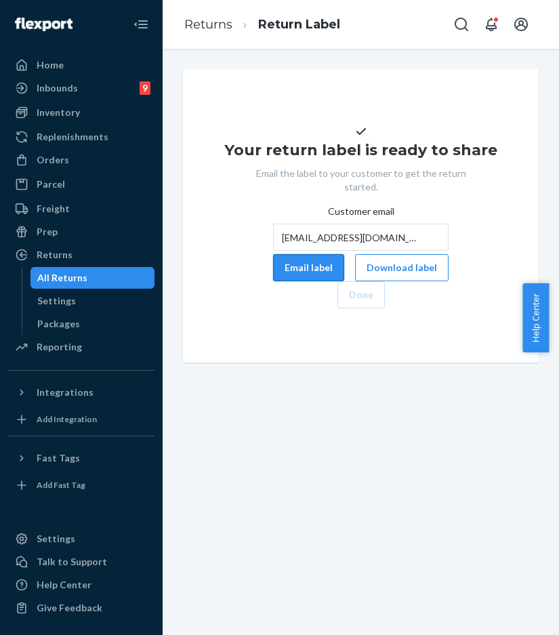
click at [273, 281] on button "Email label" at bounding box center [308, 267] width 71 height 27
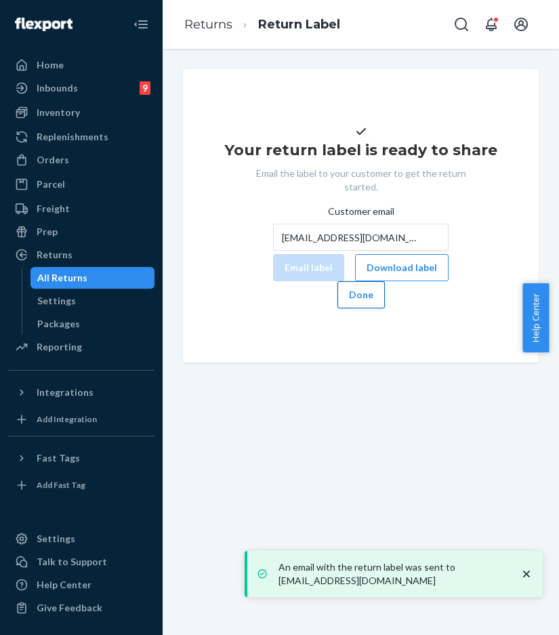
click at [385, 308] on button "Done" at bounding box center [361, 294] width 47 height 27
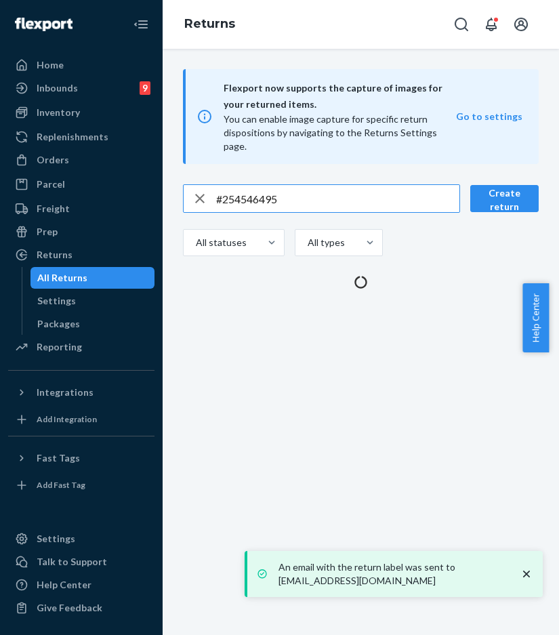
click at [486, 387] on div "Flexport now supports the capture of images for your returned items. You can en…" at bounding box center [361, 342] width 397 height 586
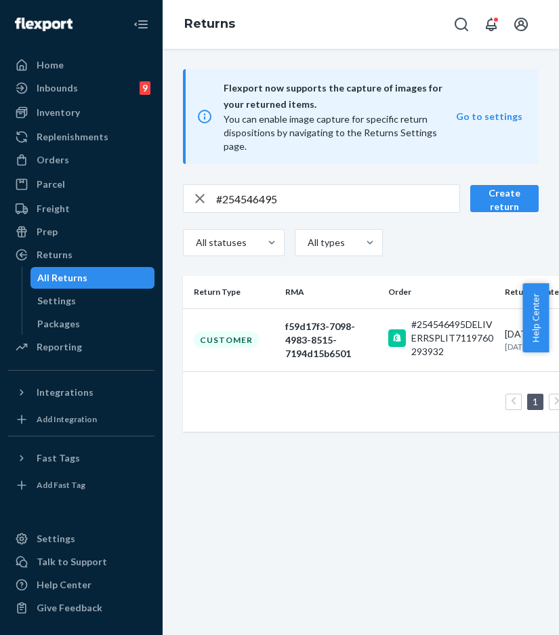
click at [275, 555] on div "Flexport now supports the capture of images for your returned items. You can en…" at bounding box center [361, 342] width 397 height 586
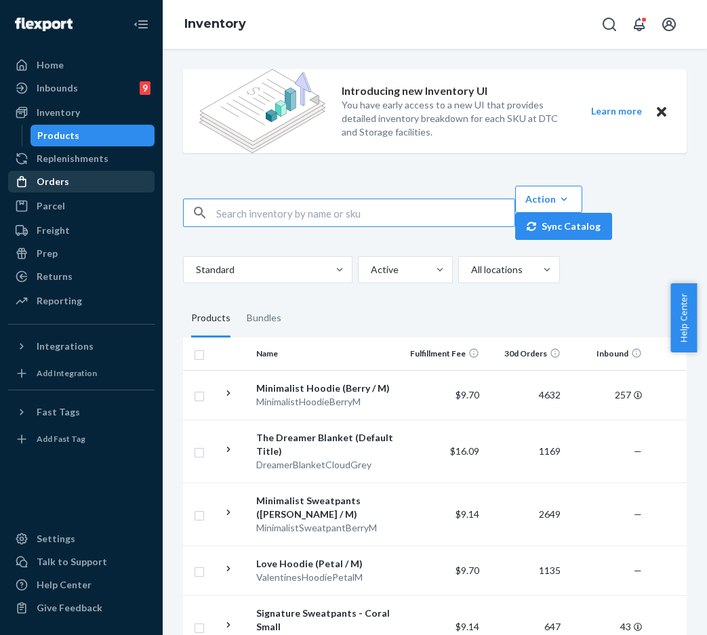
click at [64, 186] on div "Orders" at bounding box center [53, 182] width 33 height 14
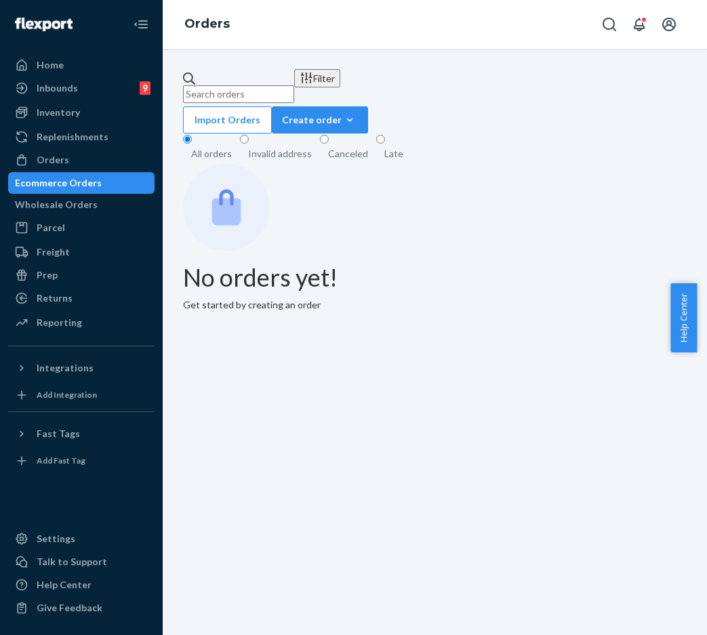
click at [294, 93] on input "text" at bounding box center [238, 94] width 111 height 18
paste input "#254197046"
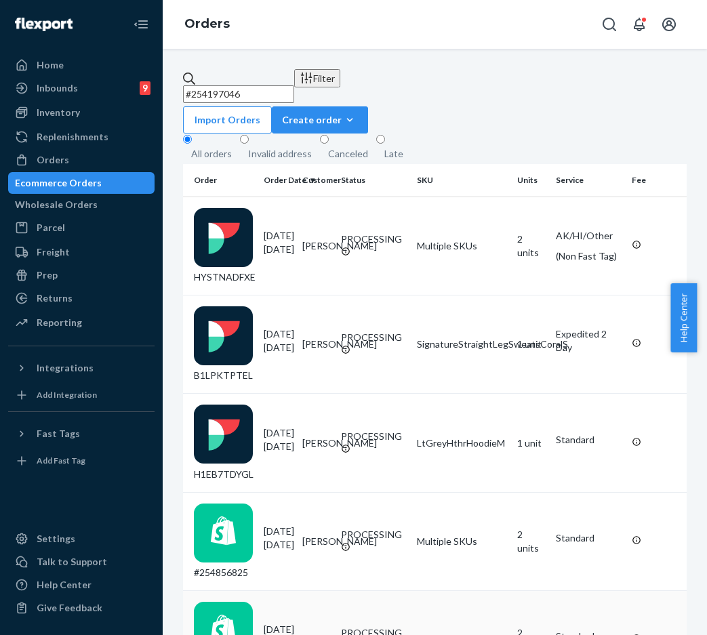
type input "#254197046"
click at [294, 86] on input "#254197046" at bounding box center [238, 94] width 111 height 18
drag, startPoint x: 310, startPoint y: 85, endPoint x: 182, endPoint y: 82, distance: 127.5
click at [183, 85] on input "#254197046" at bounding box center [238, 94] width 111 height 18
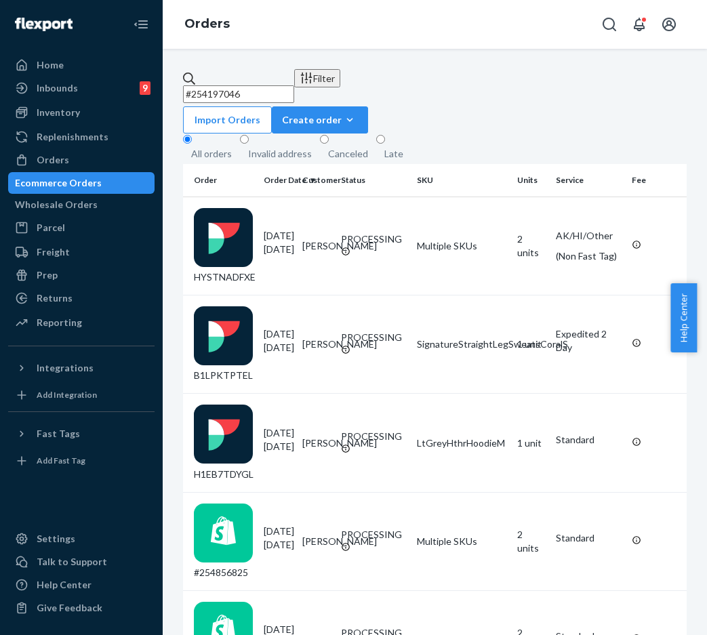
click at [119, 179] on div "Ecommerce Orders" at bounding box center [81, 183] width 144 height 19
click at [122, 162] on div "Orders" at bounding box center [81, 160] width 144 height 19
click at [247, 87] on input "#254197046" at bounding box center [238, 94] width 111 height 18
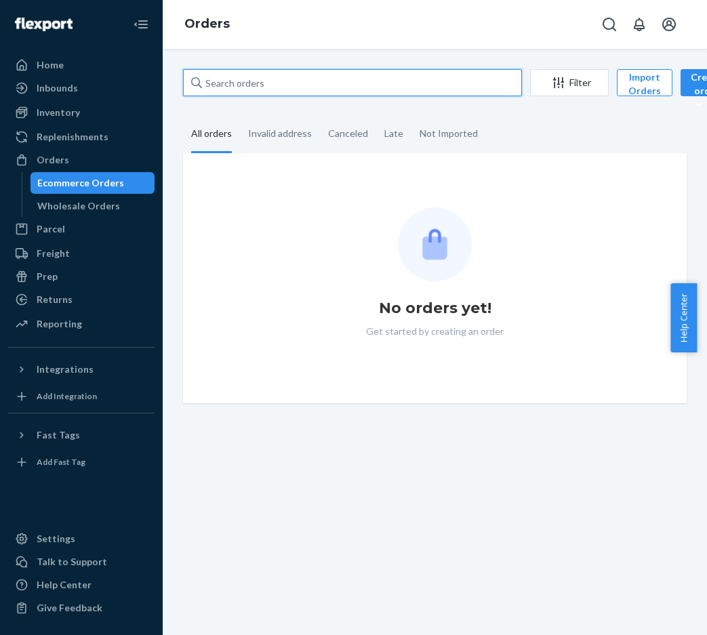
click at [256, 81] on input "text" at bounding box center [352, 82] width 339 height 27
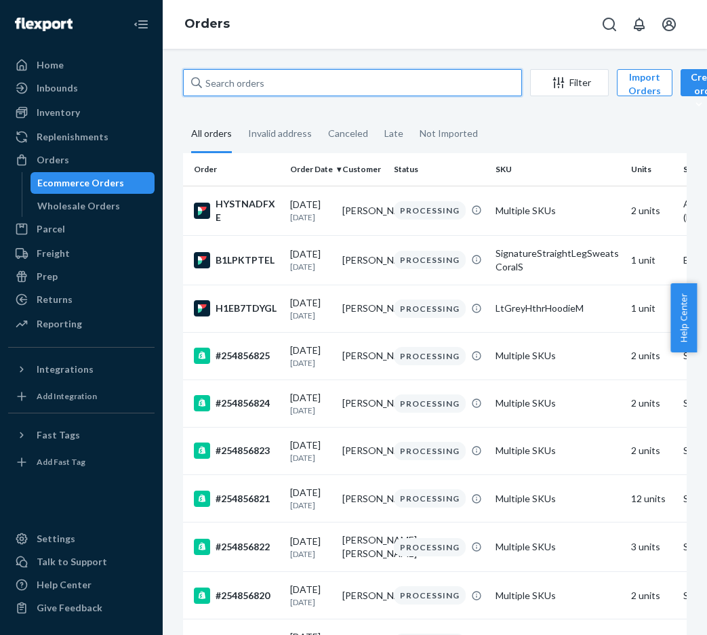
paste input "#254197046"
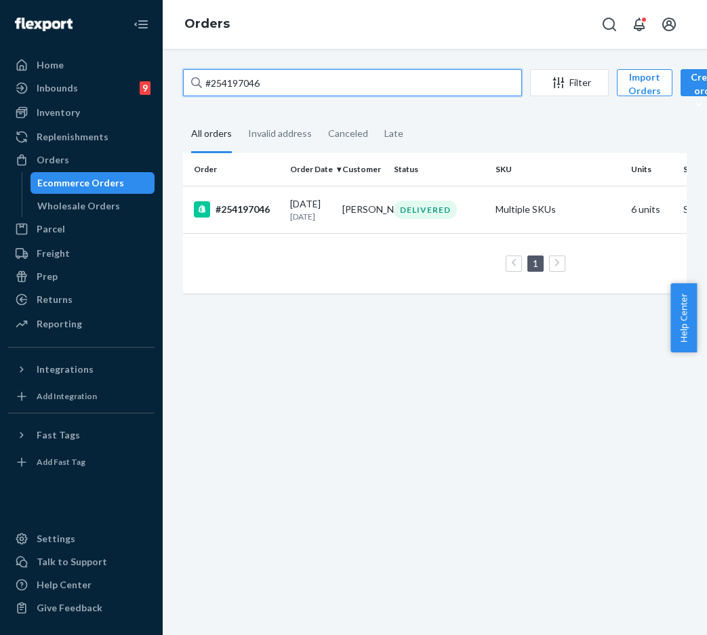
type input "#254197046"
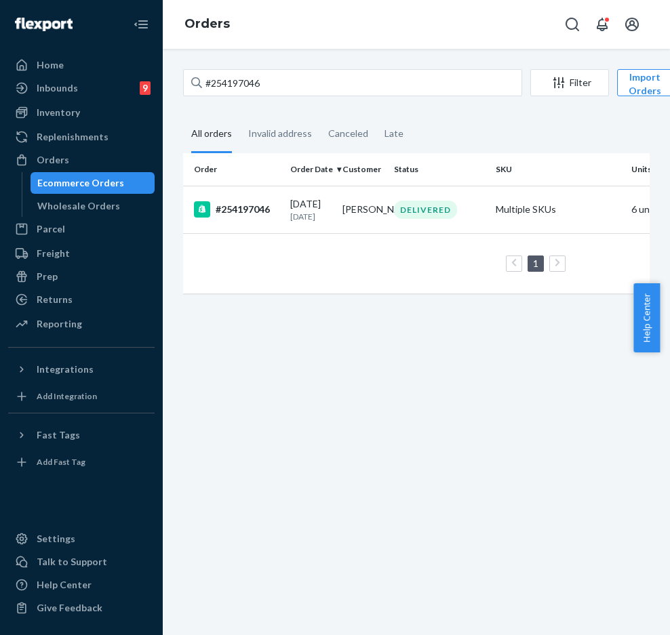
drag, startPoint x: 284, startPoint y: 83, endPoint x: 191, endPoint y: 75, distance: 93.2
click at [193, 75] on div "#254197046" at bounding box center [352, 82] width 339 height 27
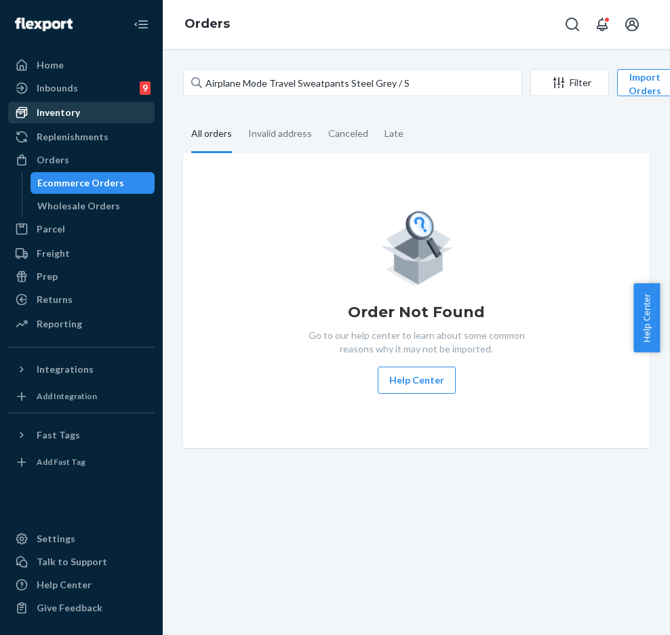
type input "Airplane Mode Travel Sweatpants Steel Grey / S"
click at [101, 115] on div "Inventory" at bounding box center [81, 112] width 144 height 19
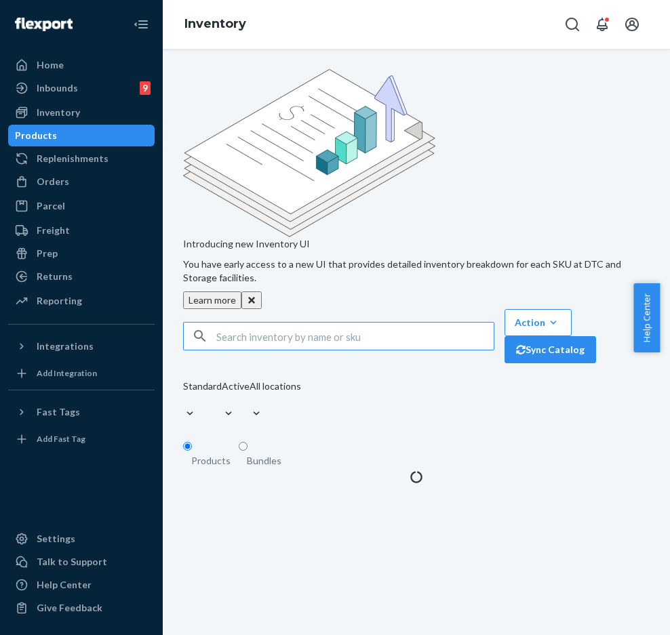
click at [325, 323] on input "text" at bounding box center [354, 336] width 277 height 27
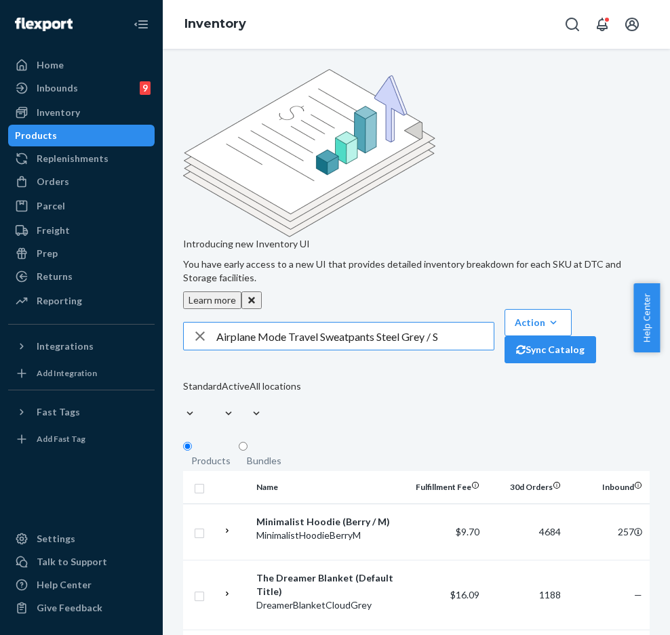
type input "Airplane Mode Travel Sweatpants Steel Grey / S"
drag, startPoint x: 448, startPoint y: 247, endPoint x: 196, endPoint y: 247, distance: 252.2
click at [196, 323] on div "Airplane Mode Travel Sweatpants Steel Grey / S" at bounding box center [339, 336] width 310 height 27
click at [277, 323] on input "text" at bounding box center [354, 336] width 277 height 27
paste input "CamoShortAdirondackS"
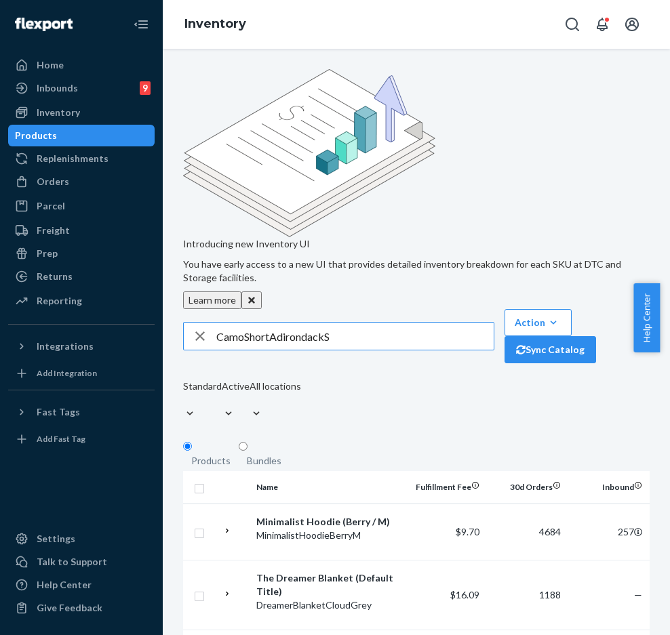
click at [244, 323] on input "CamoShortAdirondackS" at bounding box center [354, 336] width 277 height 27
click at [273, 323] on input "Camo ShortAdirondackS" at bounding box center [354, 336] width 277 height 27
click at [328, 323] on input "Camo Short AdirondackS" at bounding box center [354, 336] width 277 height 27
click at [351, 323] on input "Camo Short Adirondack S" at bounding box center [354, 336] width 277 height 27
type input "Camo Short Adirondack S"
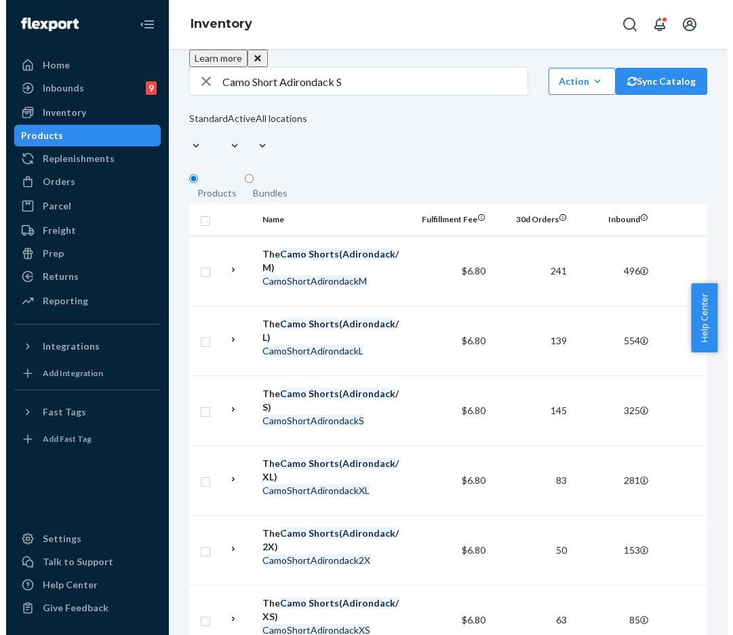
scroll to position [203, 0]
